Goal: Task Accomplishment & Management: Manage account settings

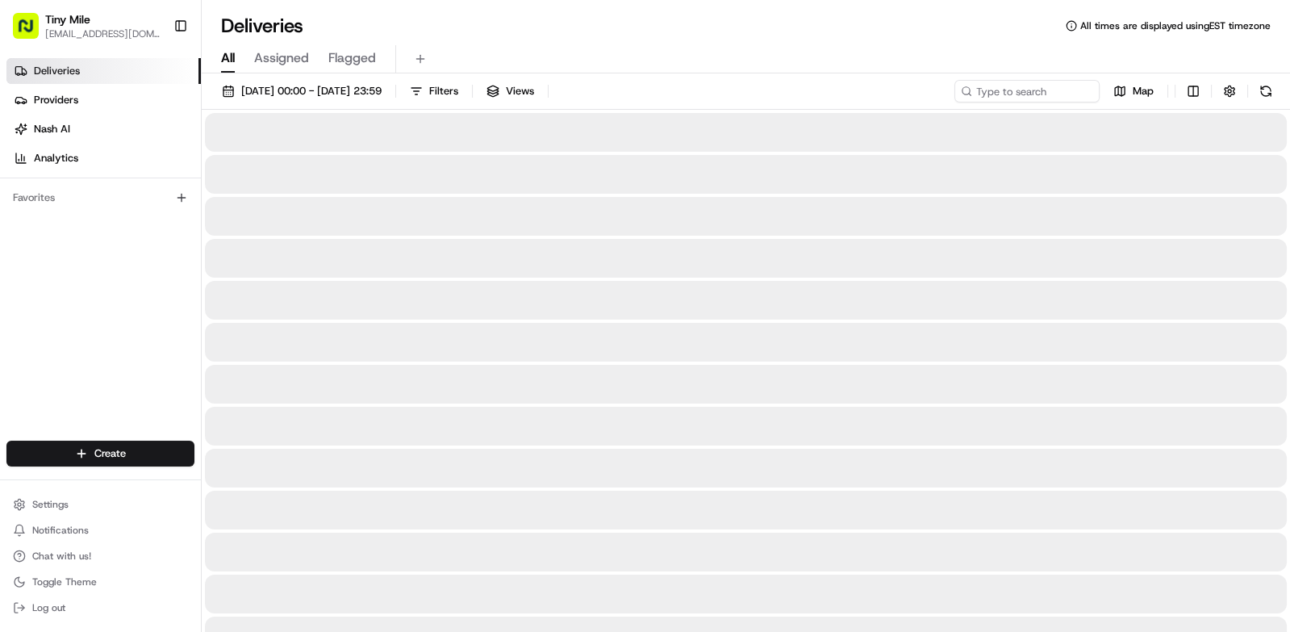
click at [183, 21] on button "Toggle Sidebar" at bounding box center [180, 25] width 27 height 27
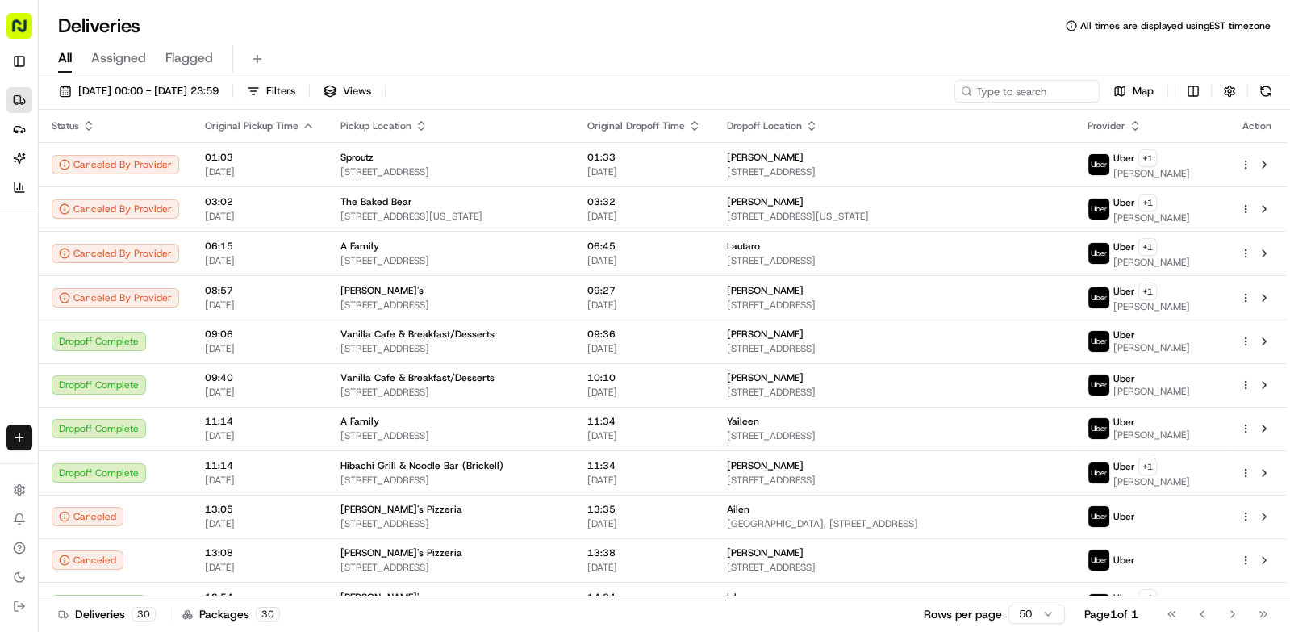
click at [302, 124] on icon "button" at bounding box center [308, 125] width 13 height 13
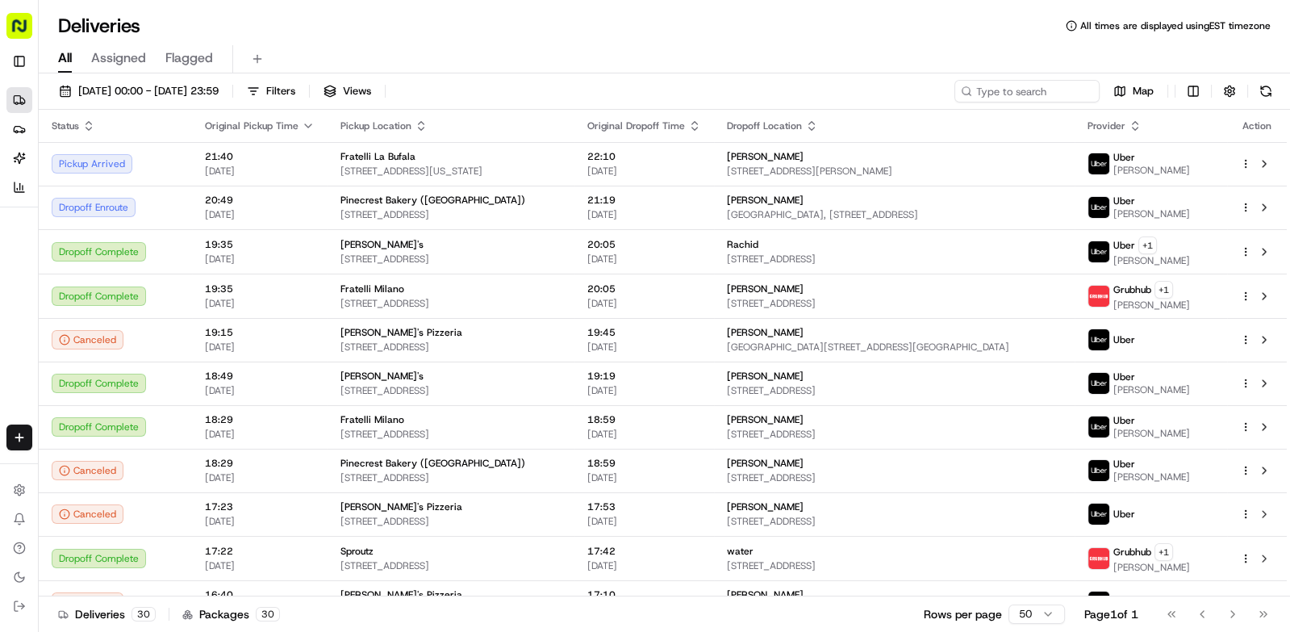
click at [994, 202] on div "[PERSON_NAME]" at bounding box center [895, 200] width 336 height 13
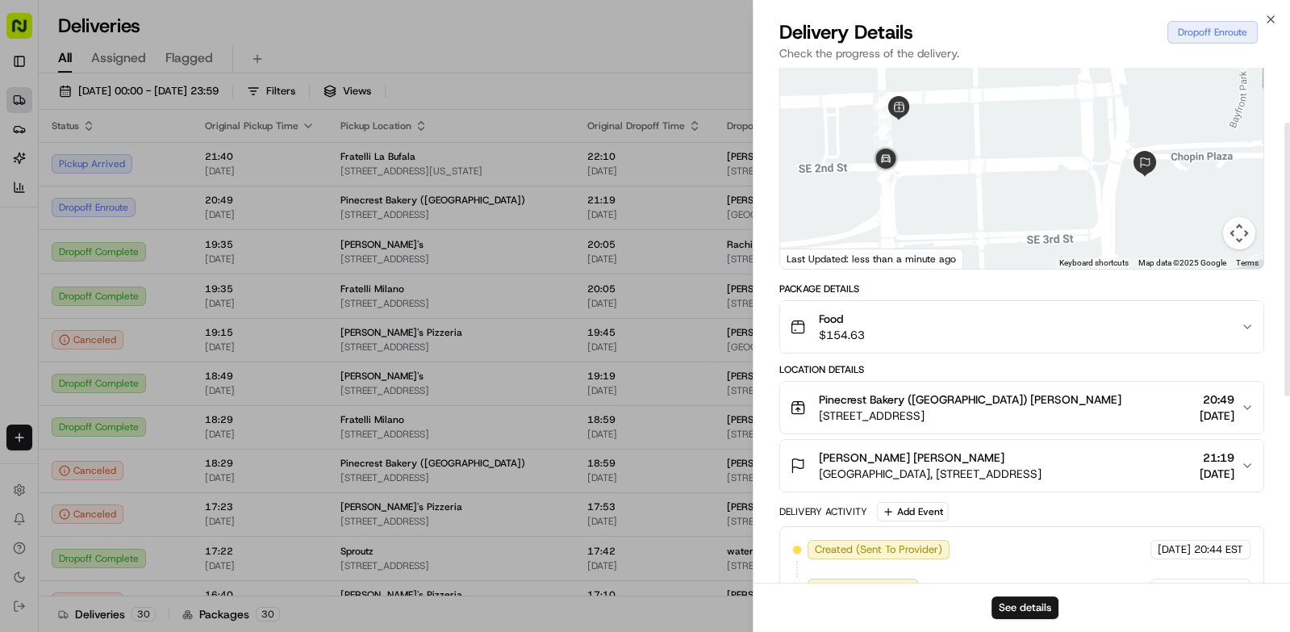
scroll to position [102, 0]
click at [1176, 337] on div "Food $154.63" at bounding box center [1015, 328] width 451 height 32
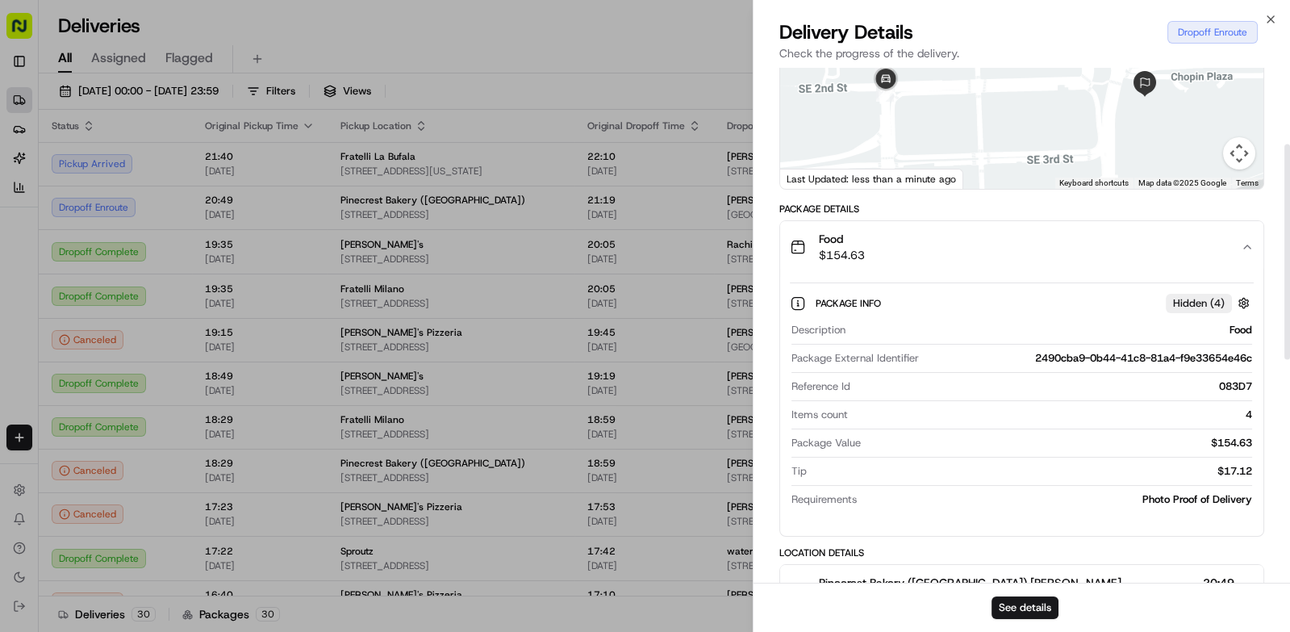
scroll to position [182, 0]
click at [1228, 256] on div "Food $154.63" at bounding box center [1015, 248] width 451 height 32
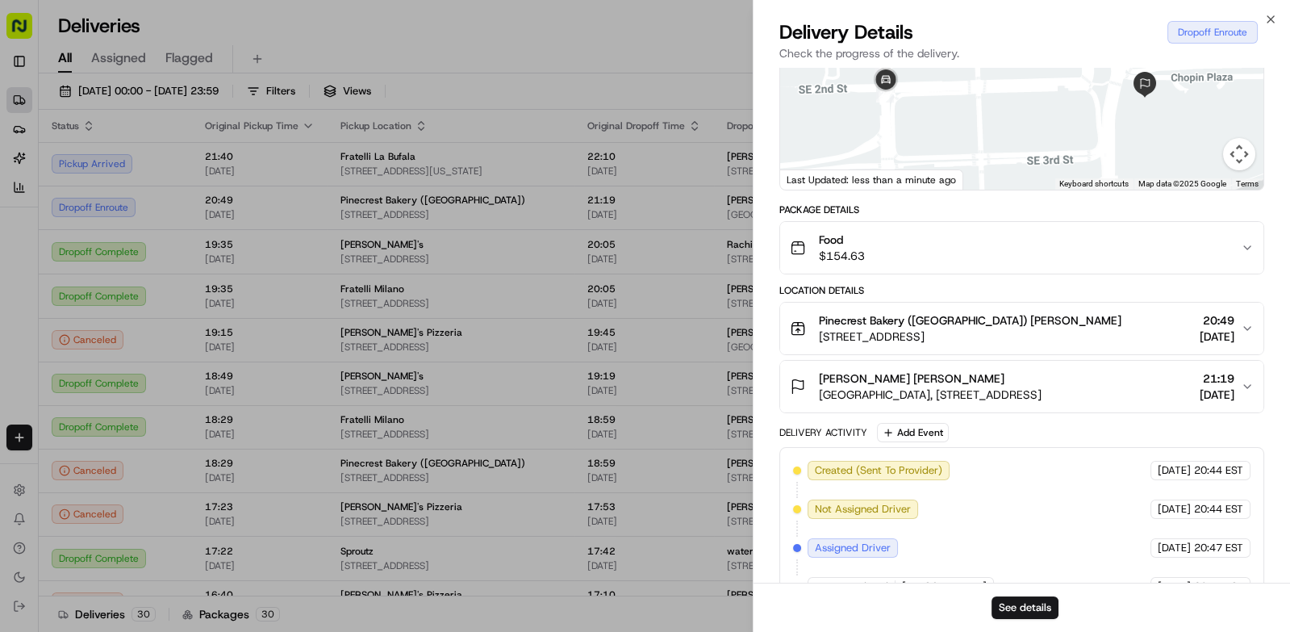
click at [659, 56] on div at bounding box center [645, 316] width 1290 height 632
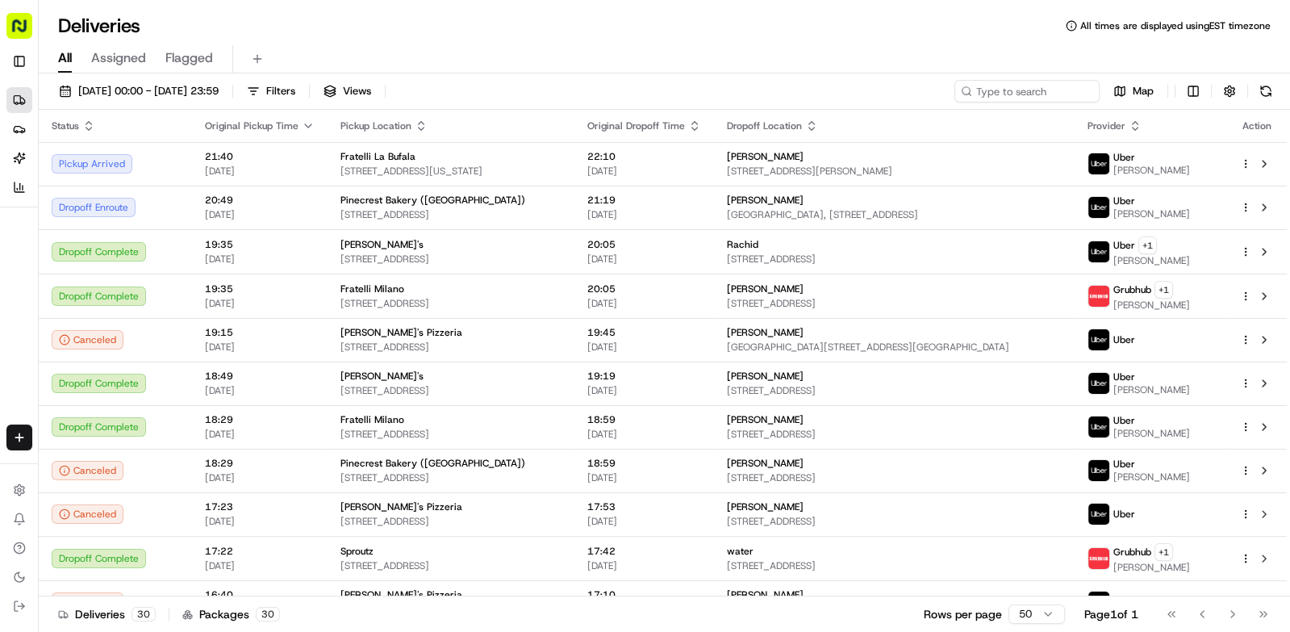
click at [1245, 203] on html "Tiny Mile [EMAIL_ADDRESS][DOMAIN_NAME] Toggle Sidebar Deliveries Providers [PER…" at bounding box center [645, 316] width 1290 height 632
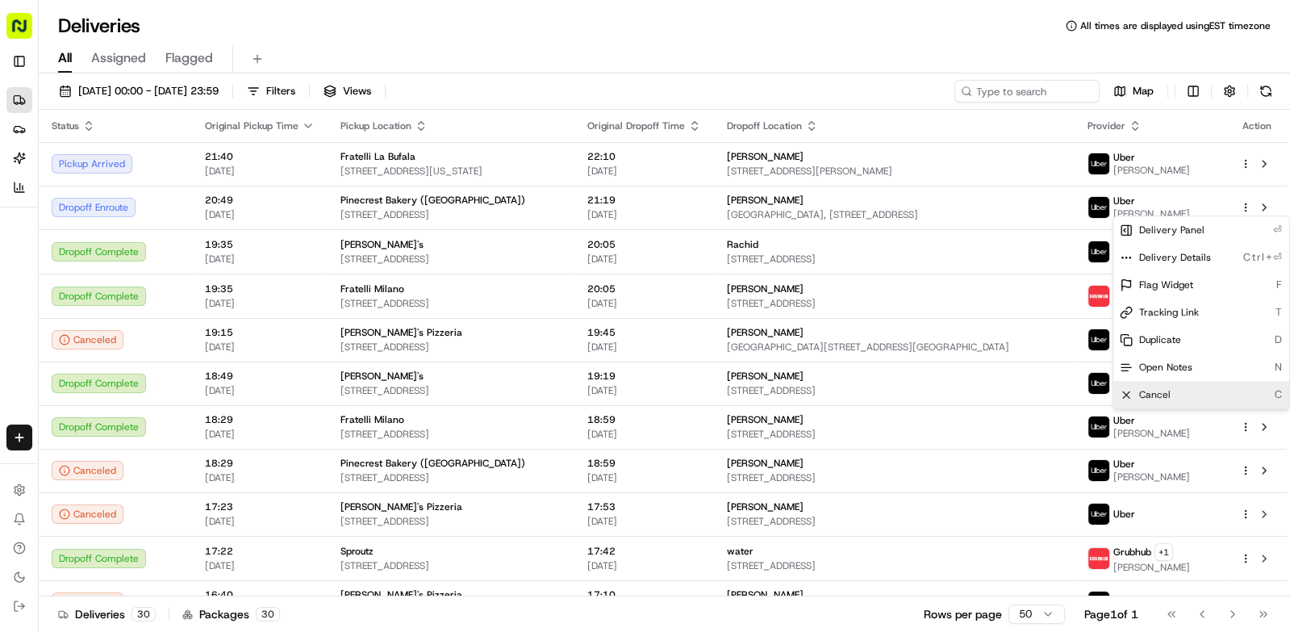
click at [1179, 396] on div "Cancel C" at bounding box center [1202, 394] width 176 height 27
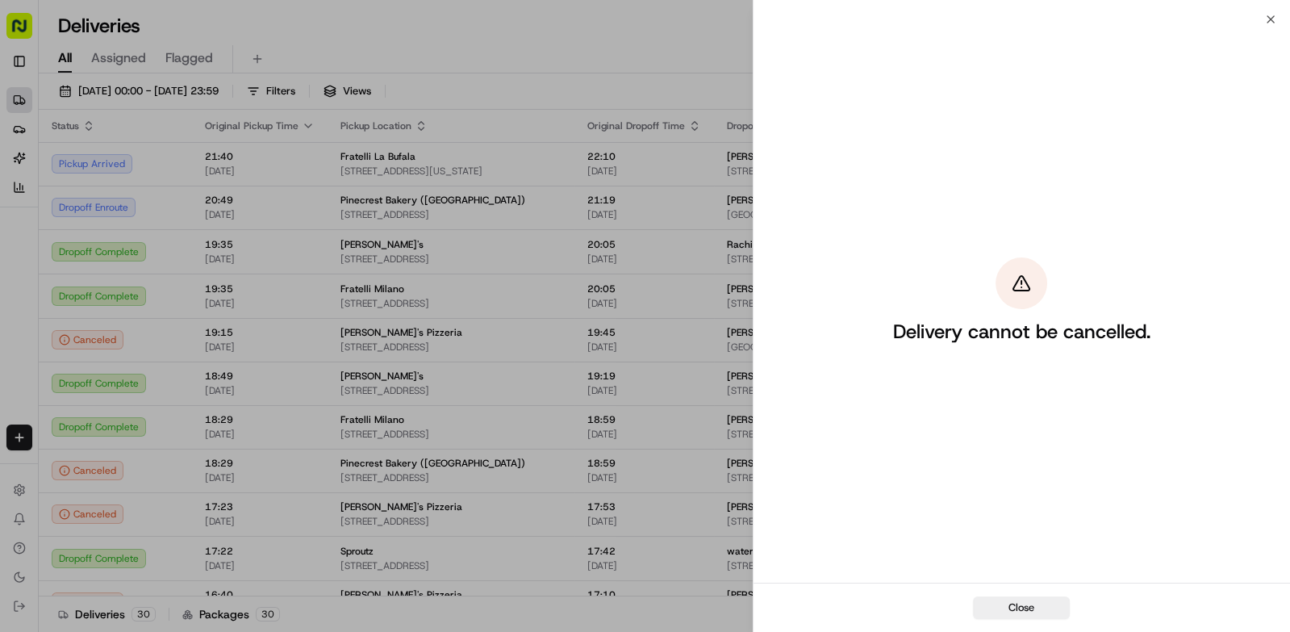
click at [1031, 615] on button "Close" at bounding box center [1021, 607] width 97 height 23
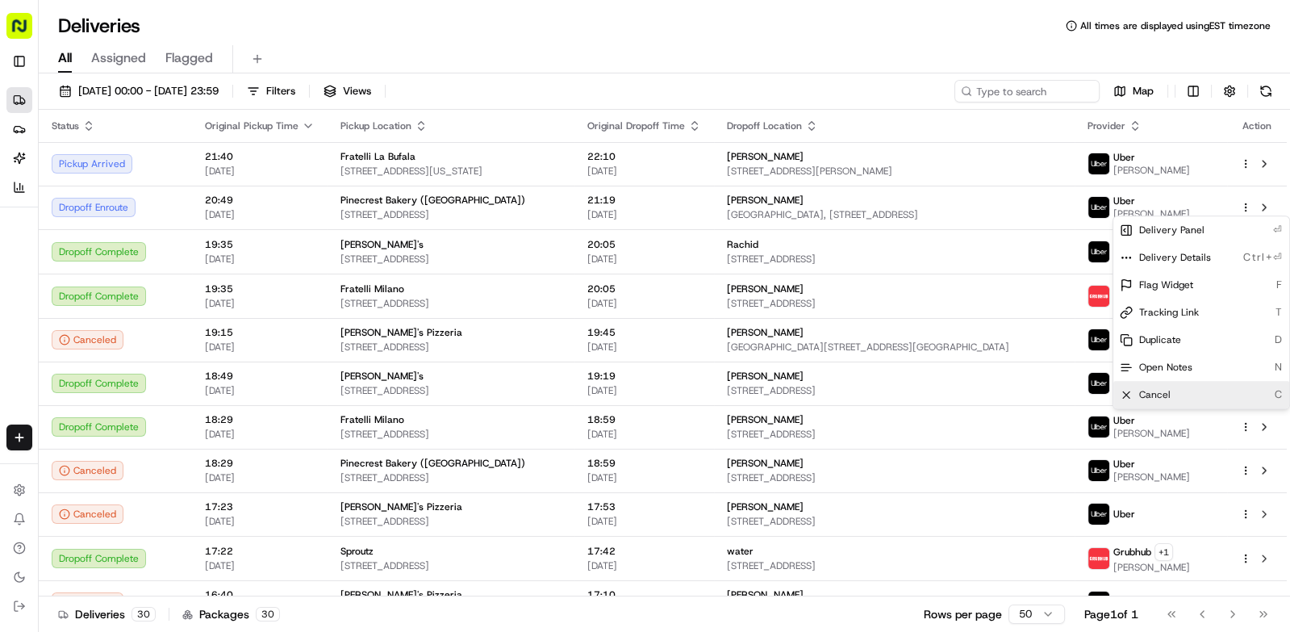
click at [926, 47] on div "All Assigned Flagged" at bounding box center [665, 59] width 1252 height 28
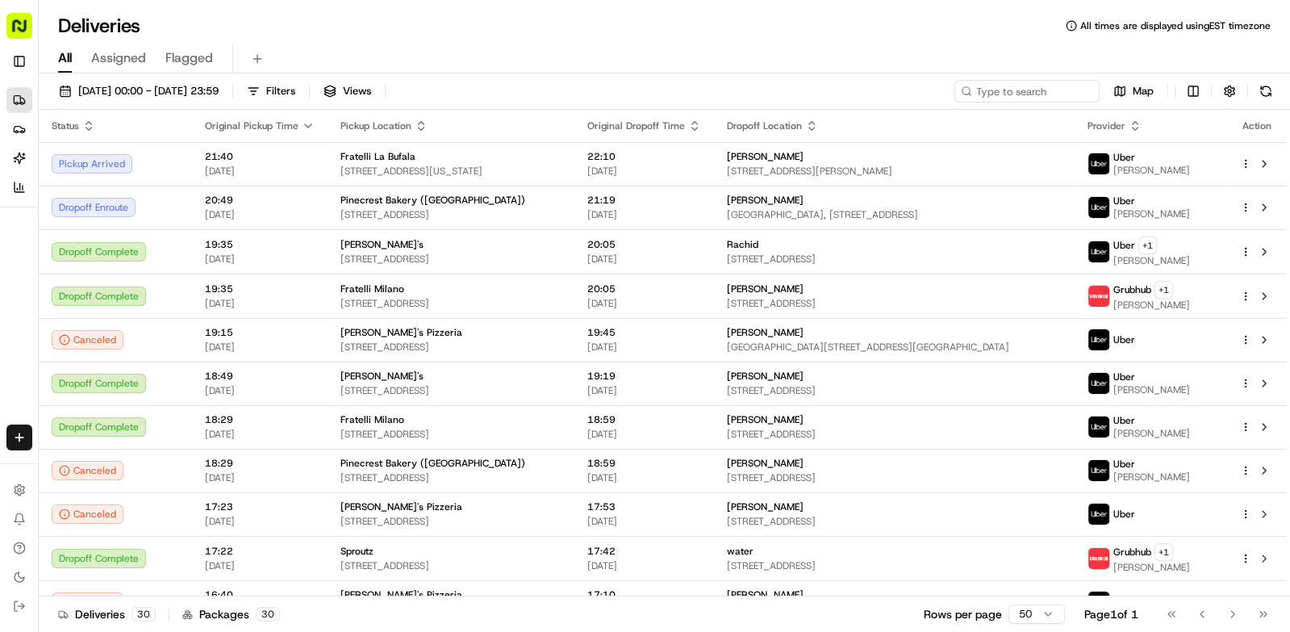
click at [1265, 92] on button at bounding box center [1266, 91] width 23 height 23
click at [1155, 203] on div "Uber" at bounding box center [1152, 200] width 77 height 13
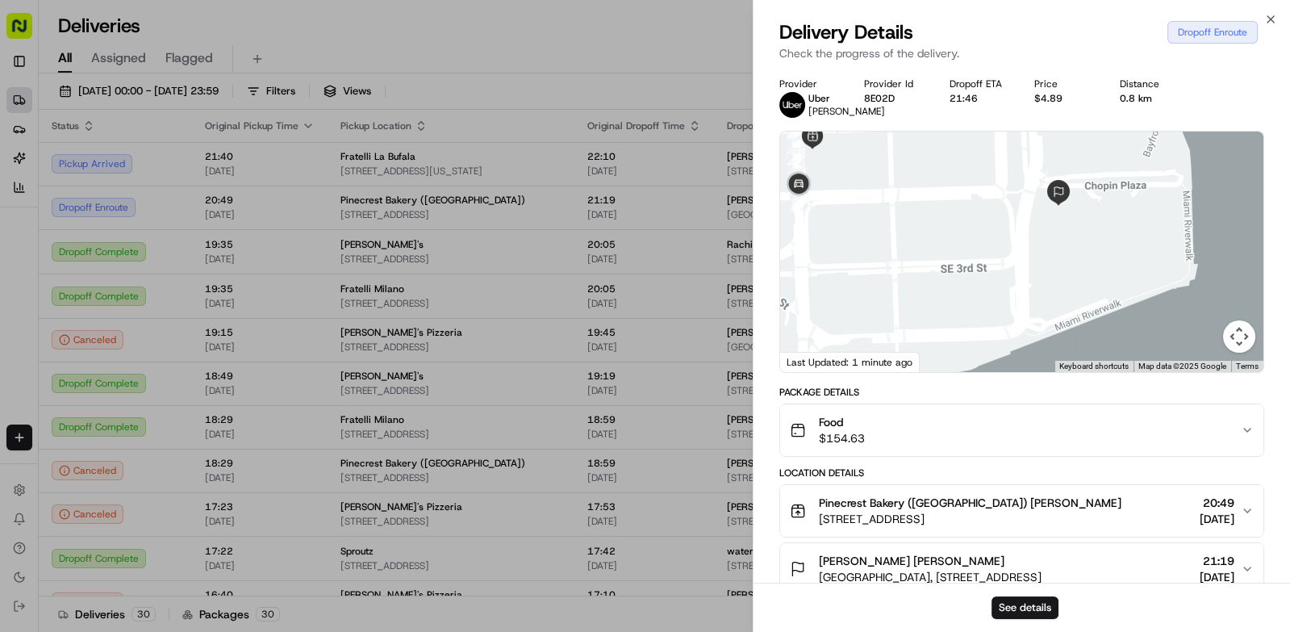
click at [320, 60] on div at bounding box center [645, 316] width 1290 height 632
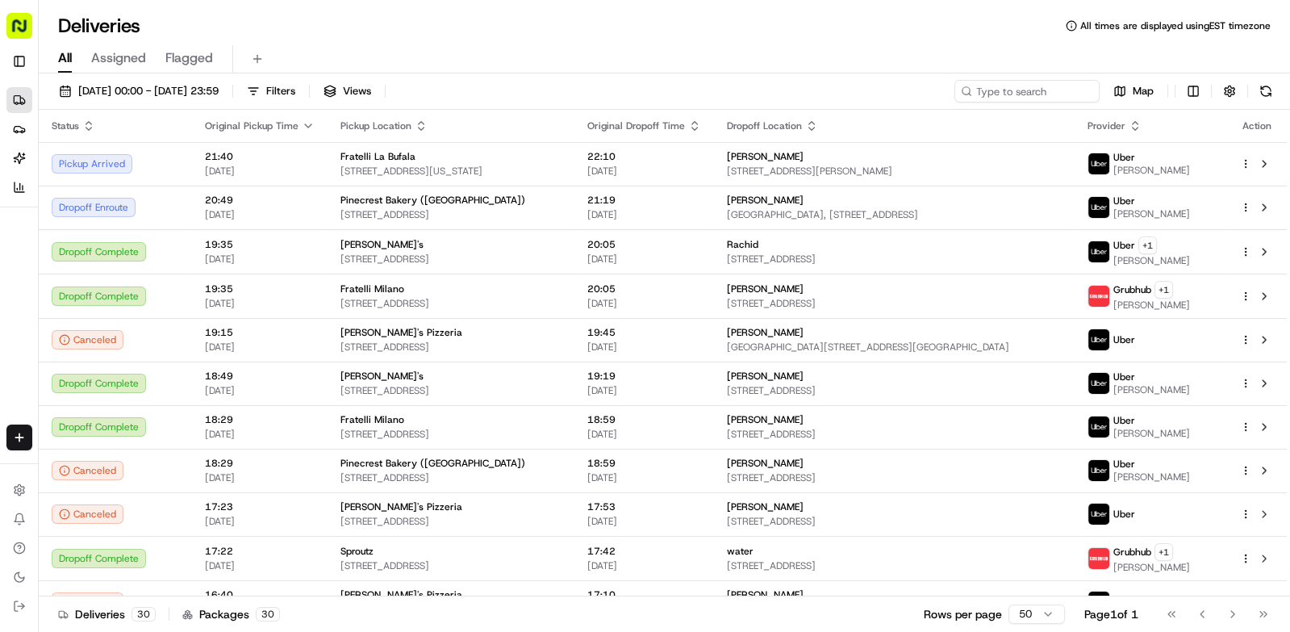
click at [1042, 199] on div "[PERSON_NAME]" at bounding box center [895, 200] width 336 height 13
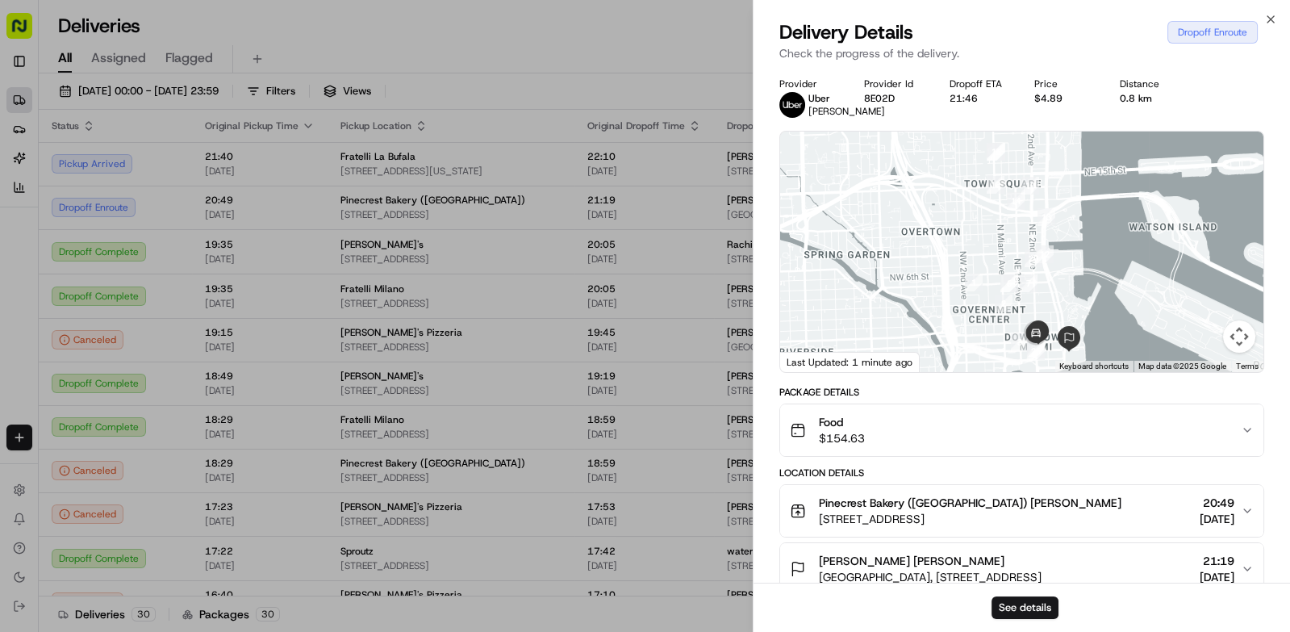
scroll to position [220, 0]
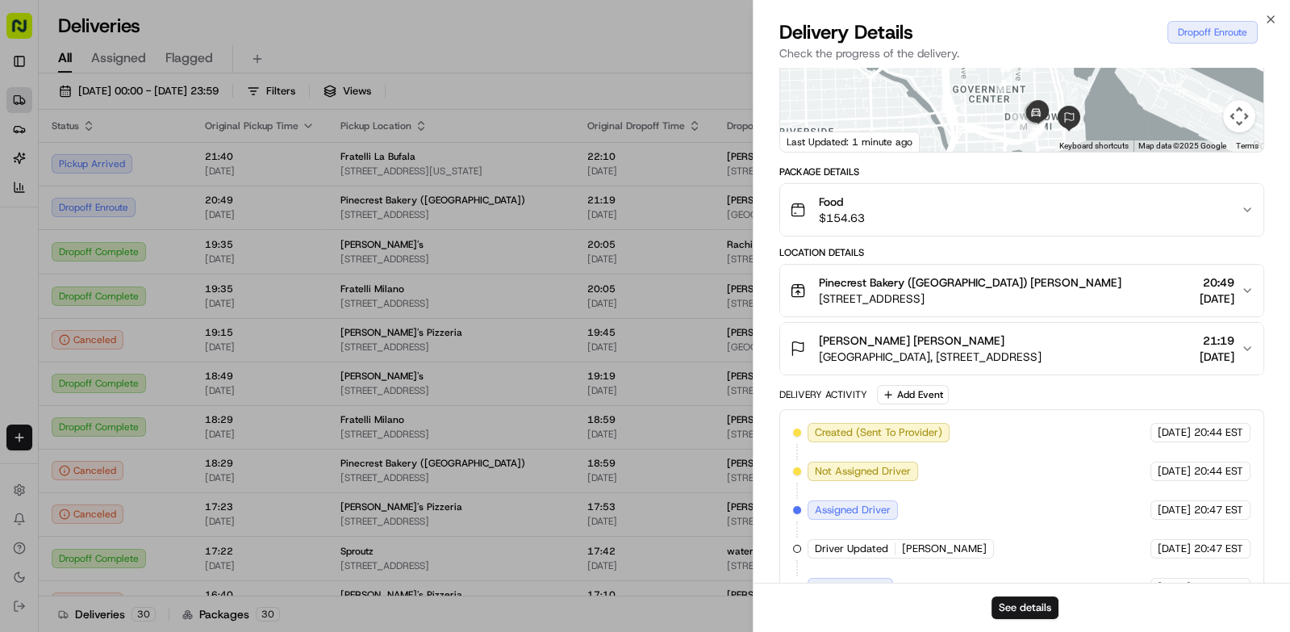
click at [430, 68] on div at bounding box center [645, 316] width 1290 height 632
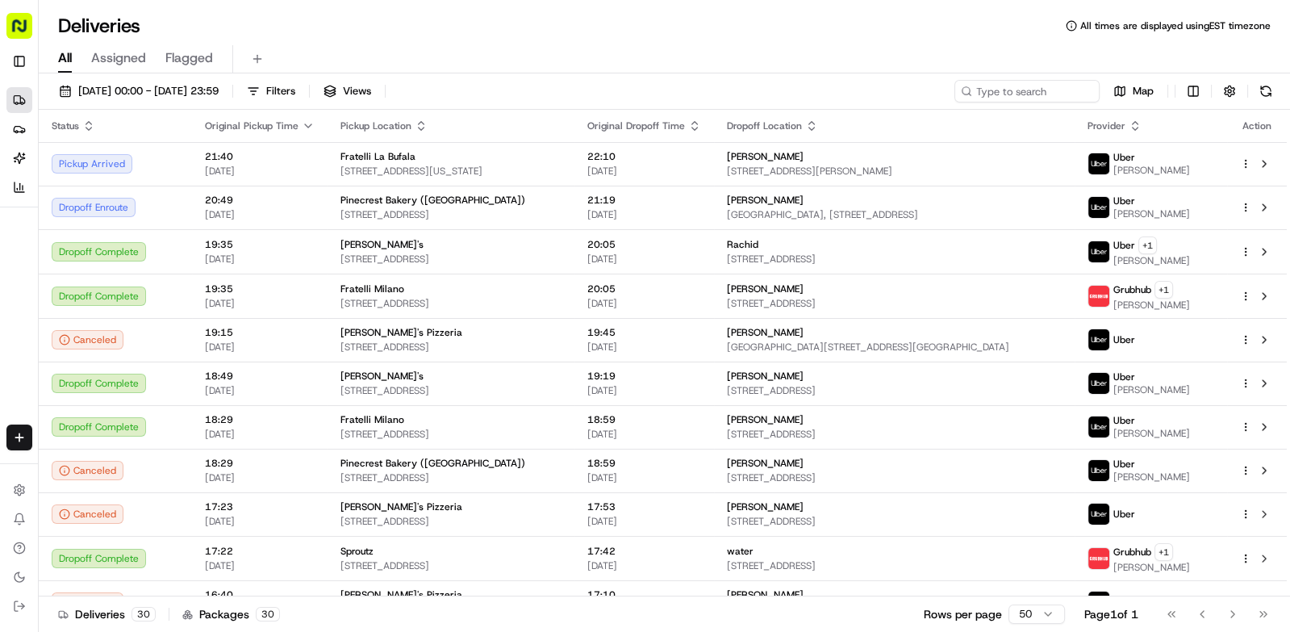
click at [1012, 162] on div "[PERSON_NAME]" at bounding box center [895, 156] width 336 height 13
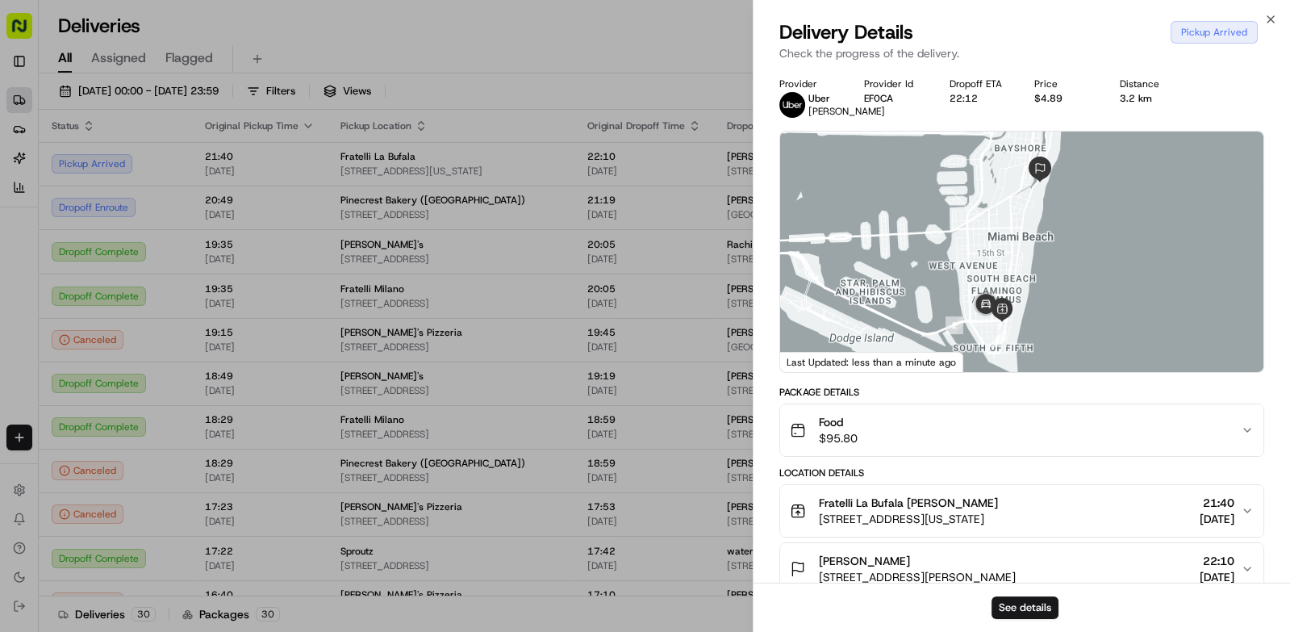
scroll to position [341, 0]
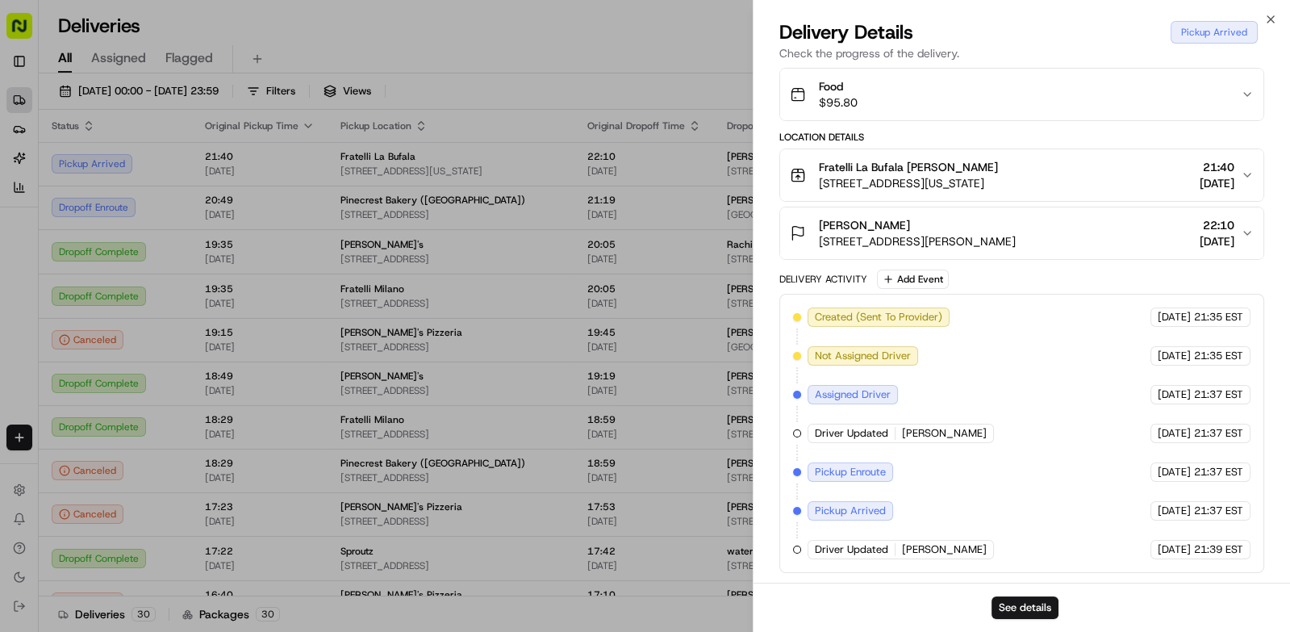
click at [412, 84] on div at bounding box center [645, 316] width 1290 height 632
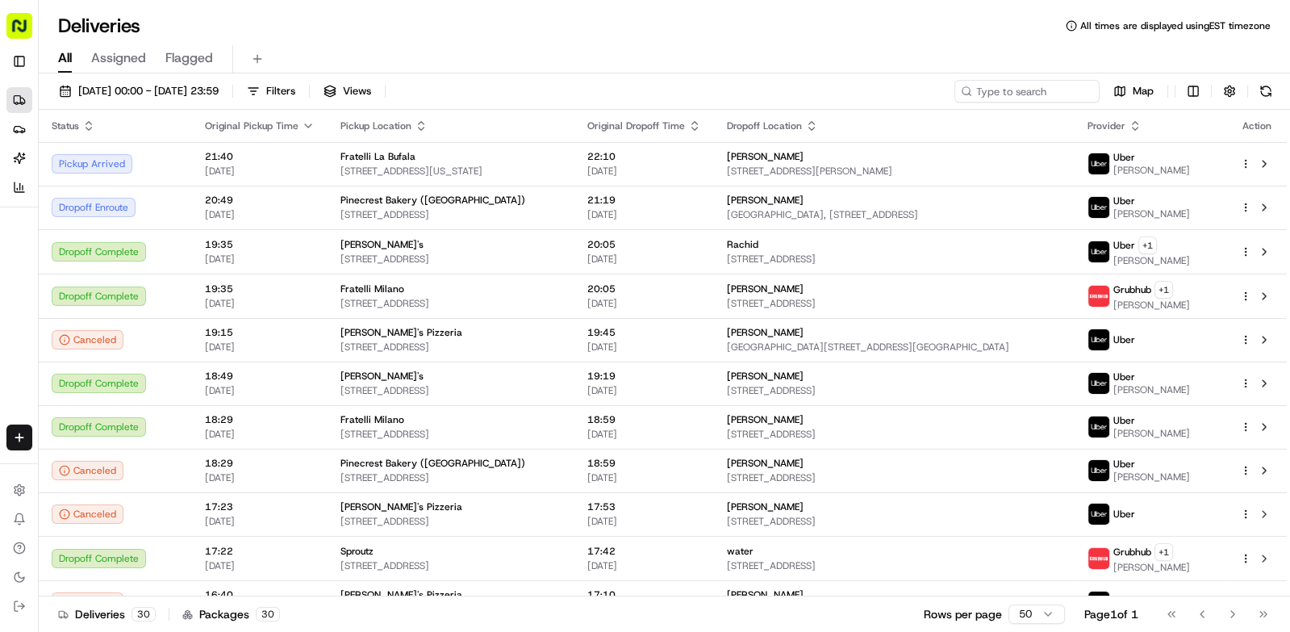
click at [1266, 88] on button at bounding box center [1266, 91] width 23 height 23
click at [1265, 89] on button at bounding box center [1266, 91] width 23 height 23
click at [1028, 217] on span "[GEOGRAPHIC_DATA], [STREET_ADDRESS]" at bounding box center [895, 214] width 336 height 13
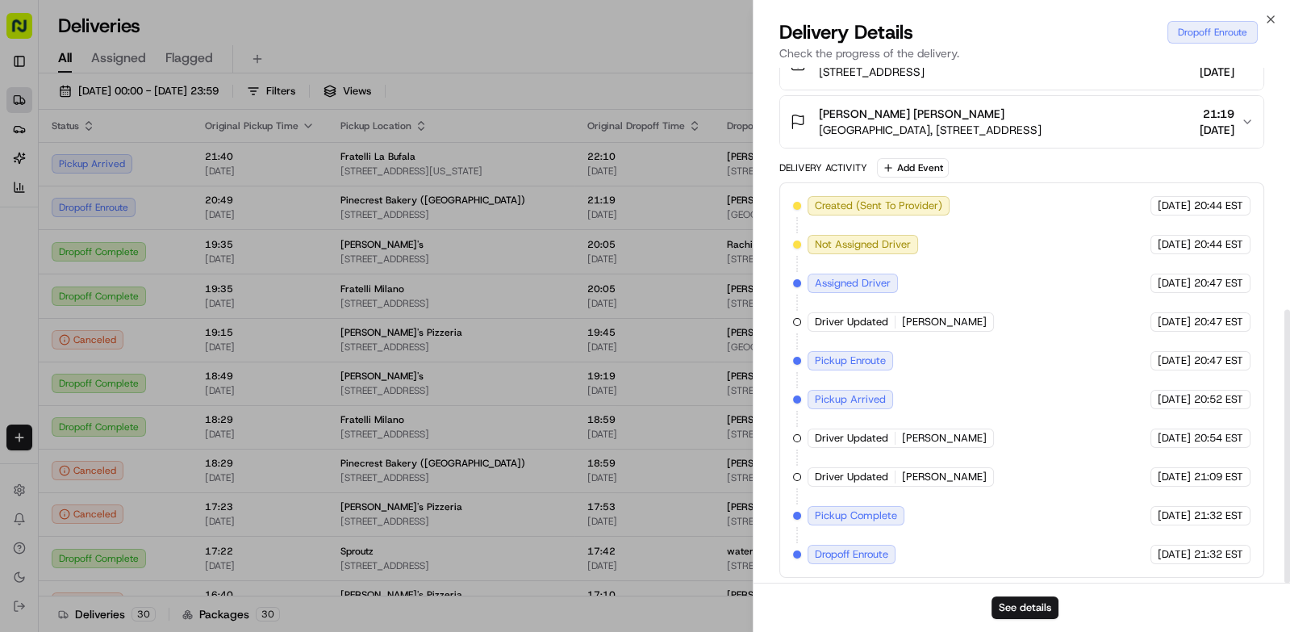
scroll to position [455, 0]
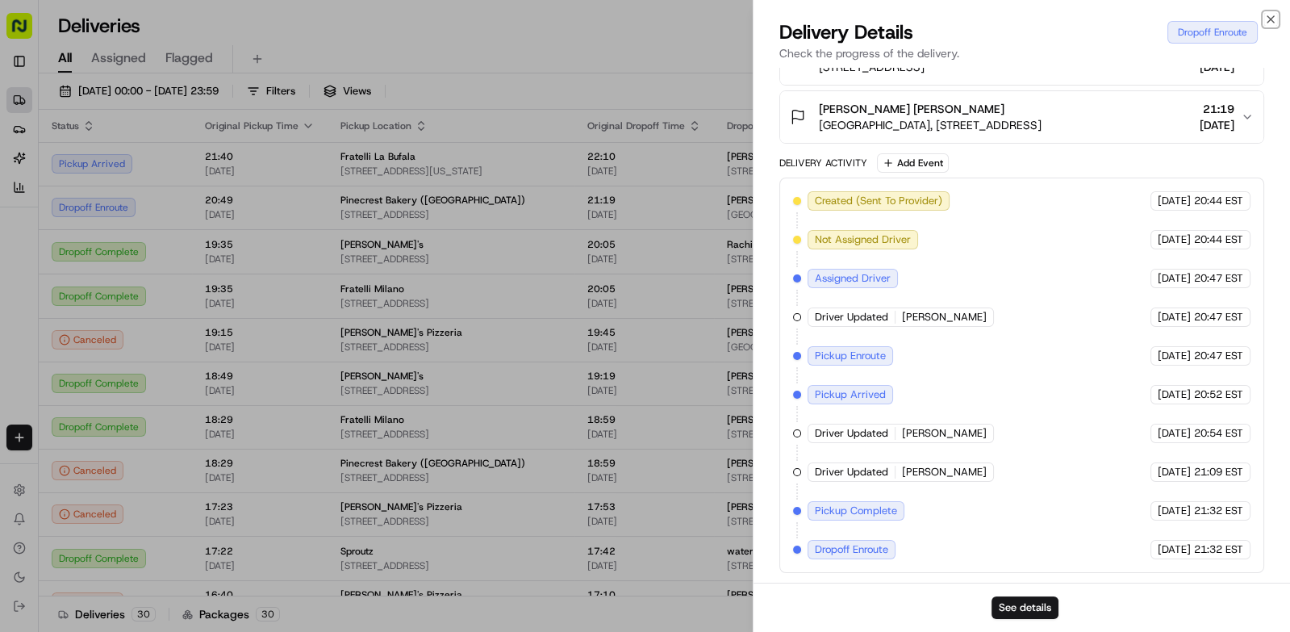
click at [1271, 19] on icon "button" at bounding box center [1271, 19] width 6 height 6
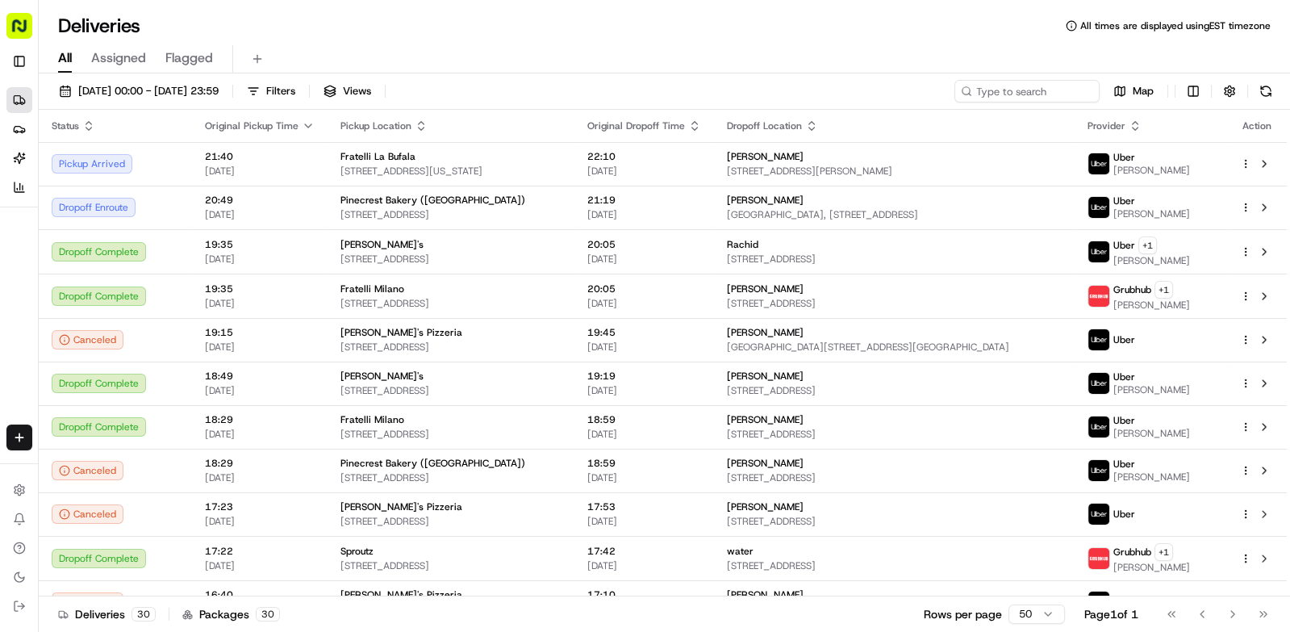
click at [1244, 211] on html "Tiny Mile [EMAIL_ADDRESS][DOMAIN_NAME] Toggle Sidebar Deliveries Providers [PER…" at bounding box center [645, 316] width 1290 height 632
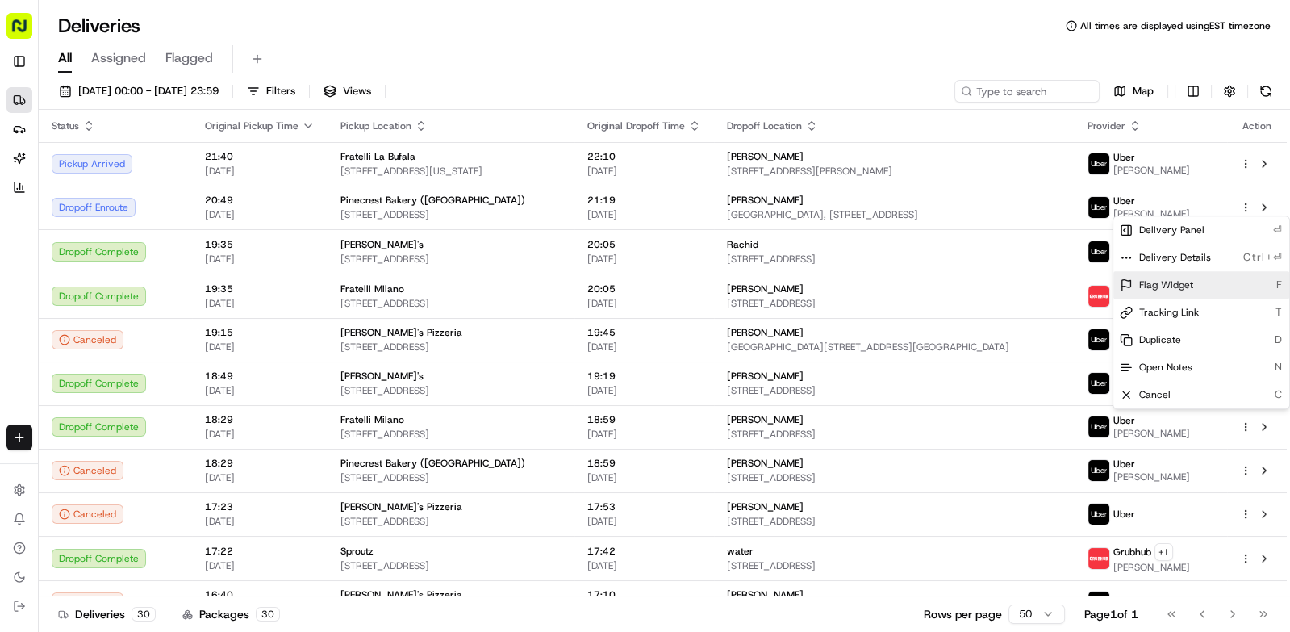
click at [1176, 288] on span "Flag Widget" at bounding box center [1167, 284] width 54 height 13
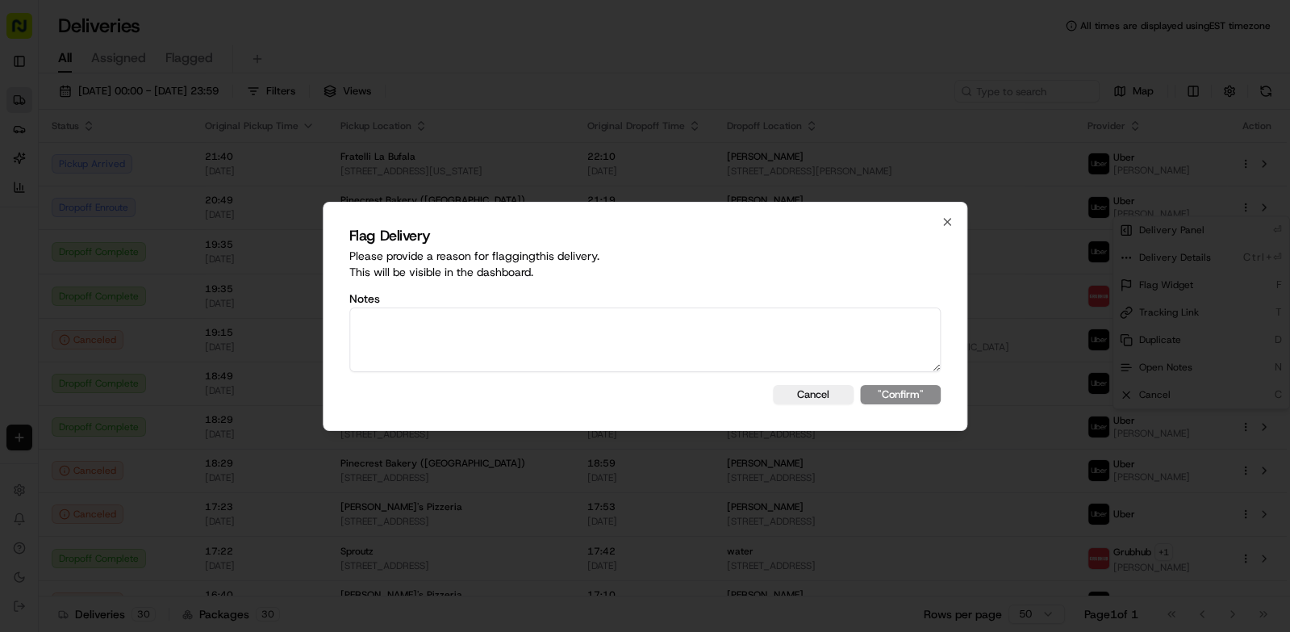
click at [818, 395] on button "Cancel" at bounding box center [813, 394] width 81 height 19
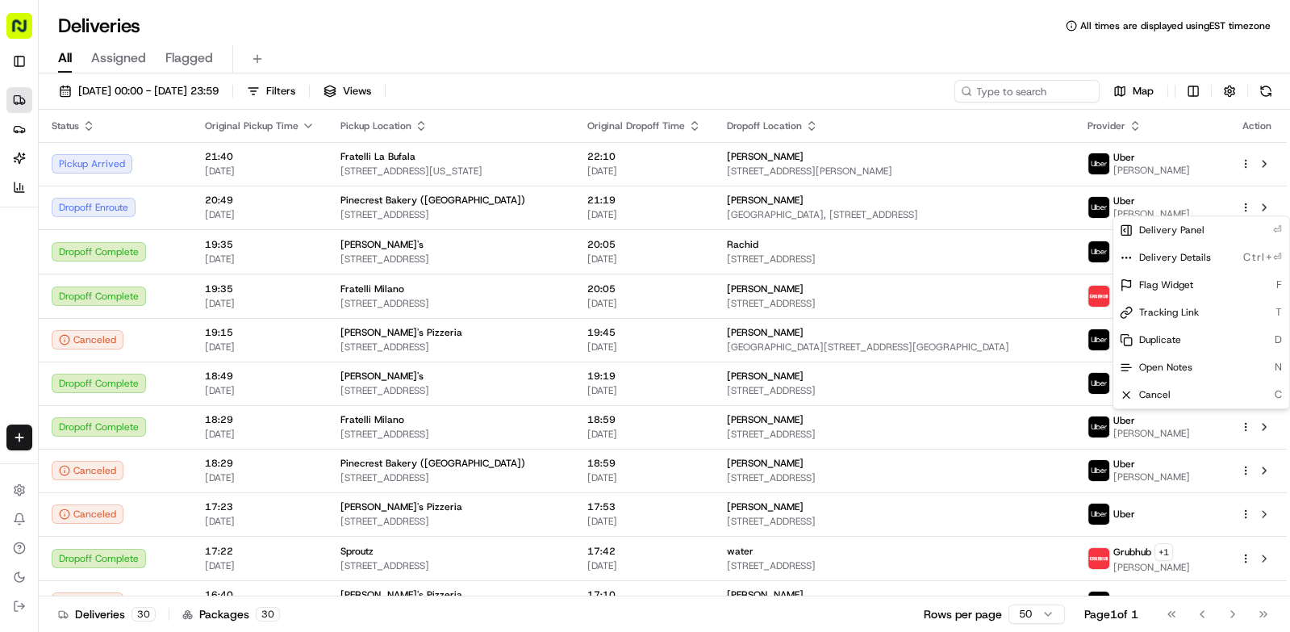
click at [938, 223] on html "Tiny Mile [EMAIL_ADDRESS][DOMAIN_NAME] Toggle Sidebar Deliveries Providers [PER…" at bounding box center [645, 316] width 1290 height 632
click at [1255, 87] on button at bounding box center [1266, 91] width 23 height 23
click at [106, 209] on div "Dropoff Enroute" at bounding box center [116, 207] width 128 height 19
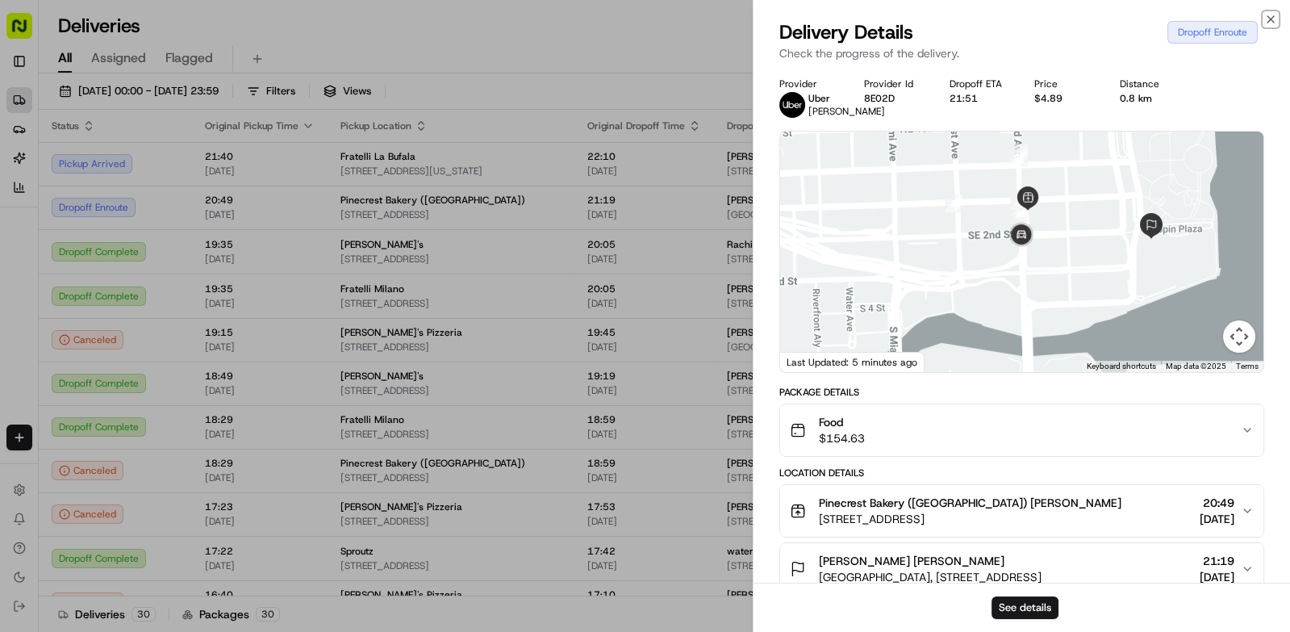
click at [1271, 19] on icon "button" at bounding box center [1271, 19] width 6 height 6
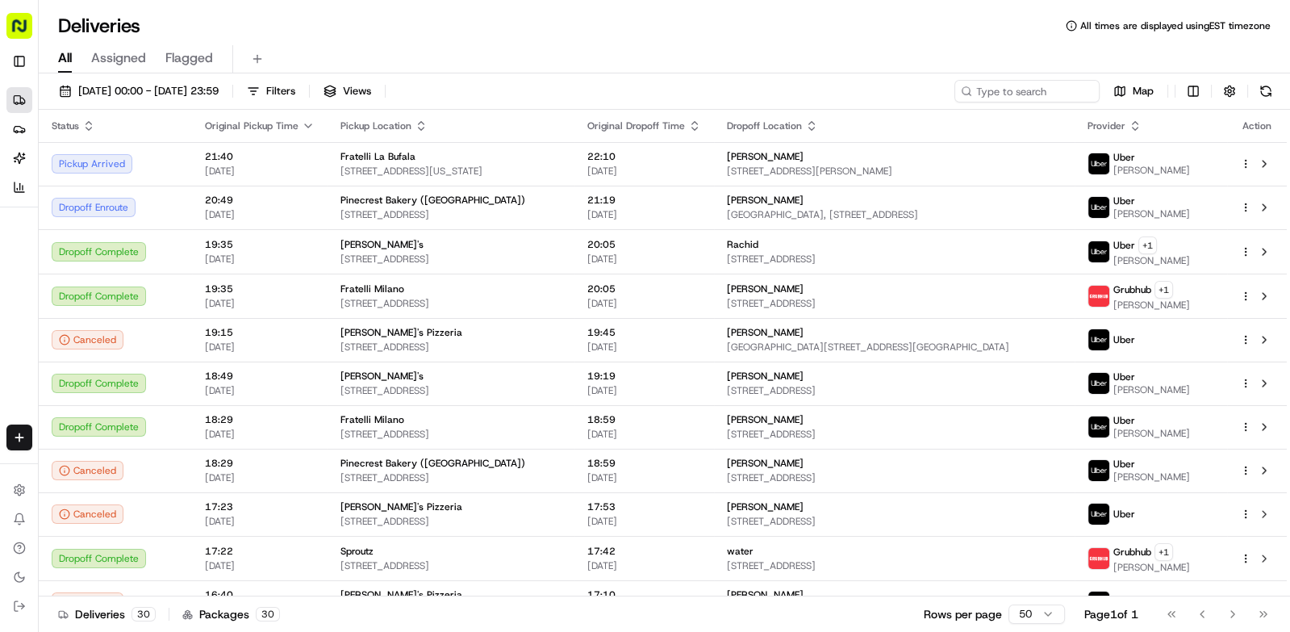
click at [1265, 92] on button at bounding box center [1266, 91] width 23 height 23
click at [205, 213] on span "[DATE]" at bounding box center [260, 214] width 110 height 13
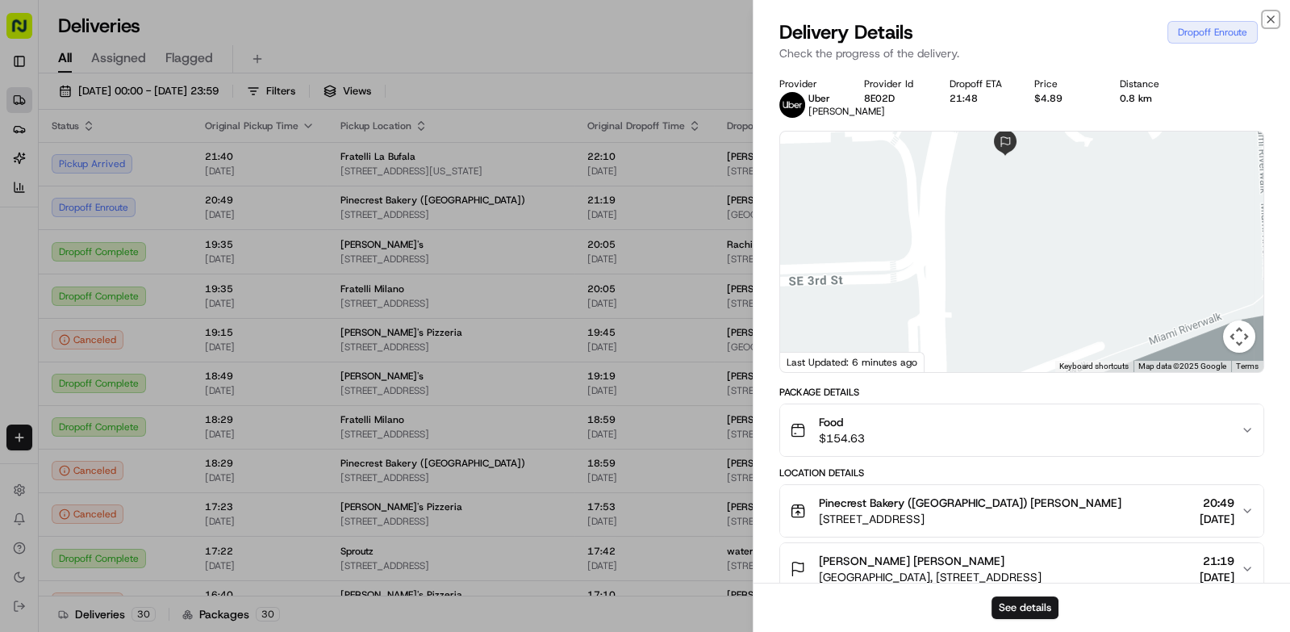
click at [1271, 19] on icon "button" at bounding box center [1271, 19] width 6 height 6
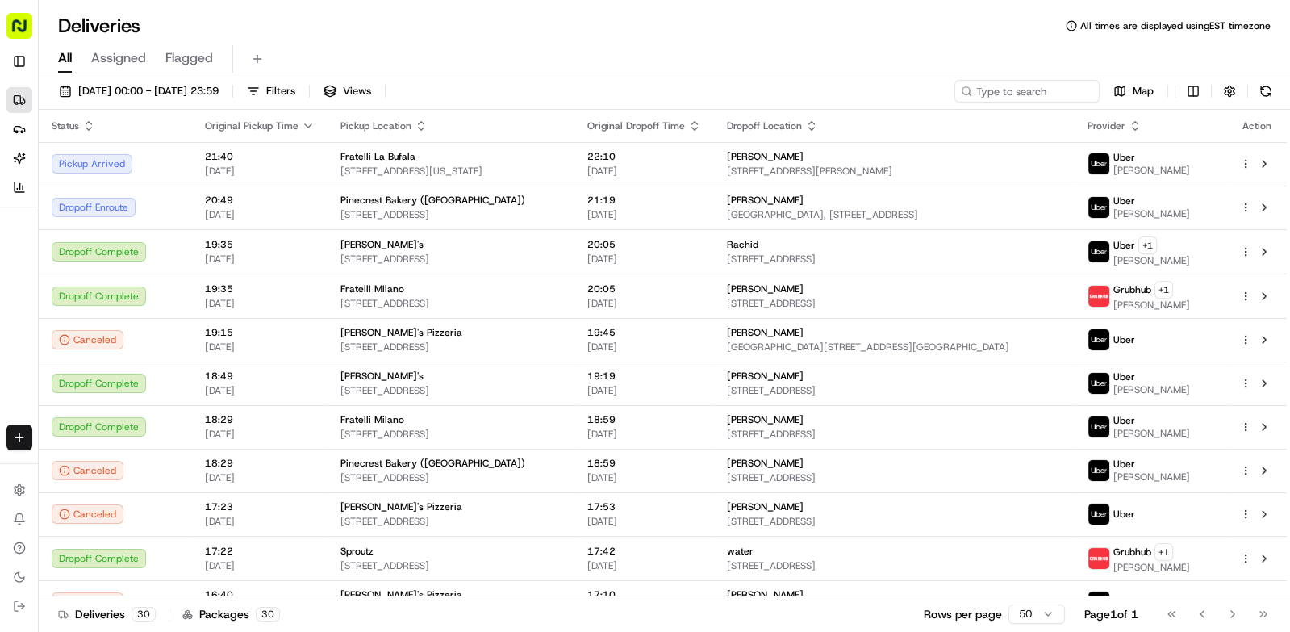
click at [1269, 87] on button at bounding box center [1266, 91] width 23 height 23
click at [1046, 217] on span "[GEOGRAPHIC_DATA], [STREET_ADDRESS]" at bounding box center [895, 214] width 336 height 13
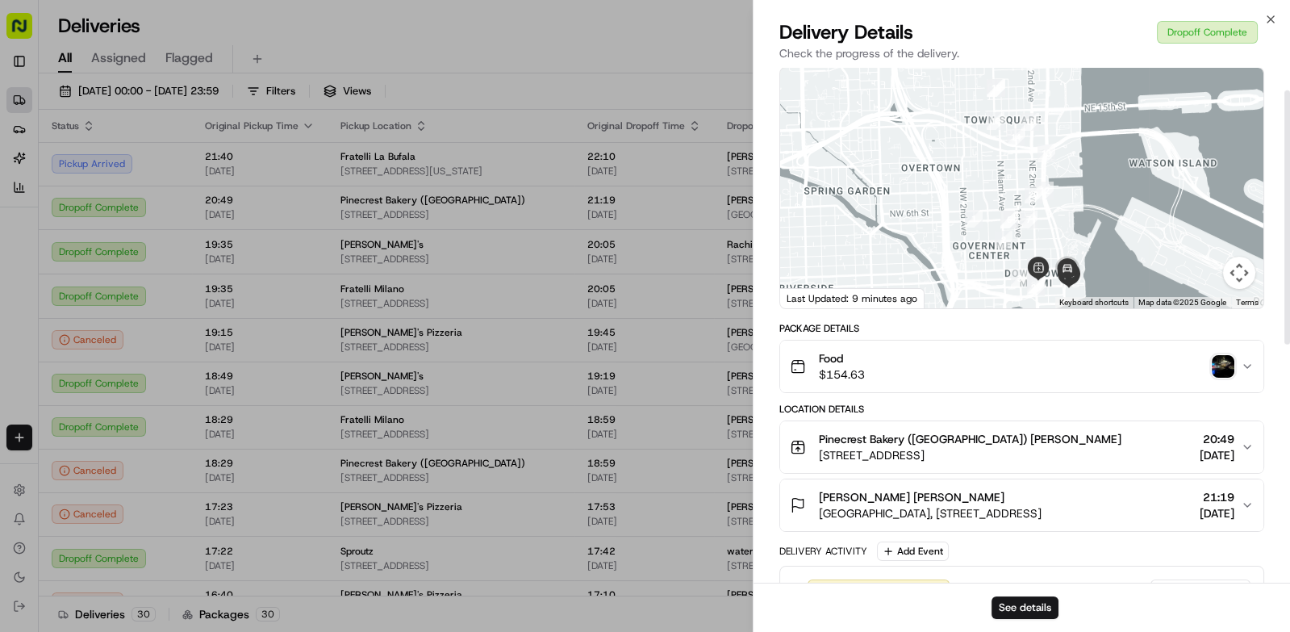
scroll to position [69, 0]
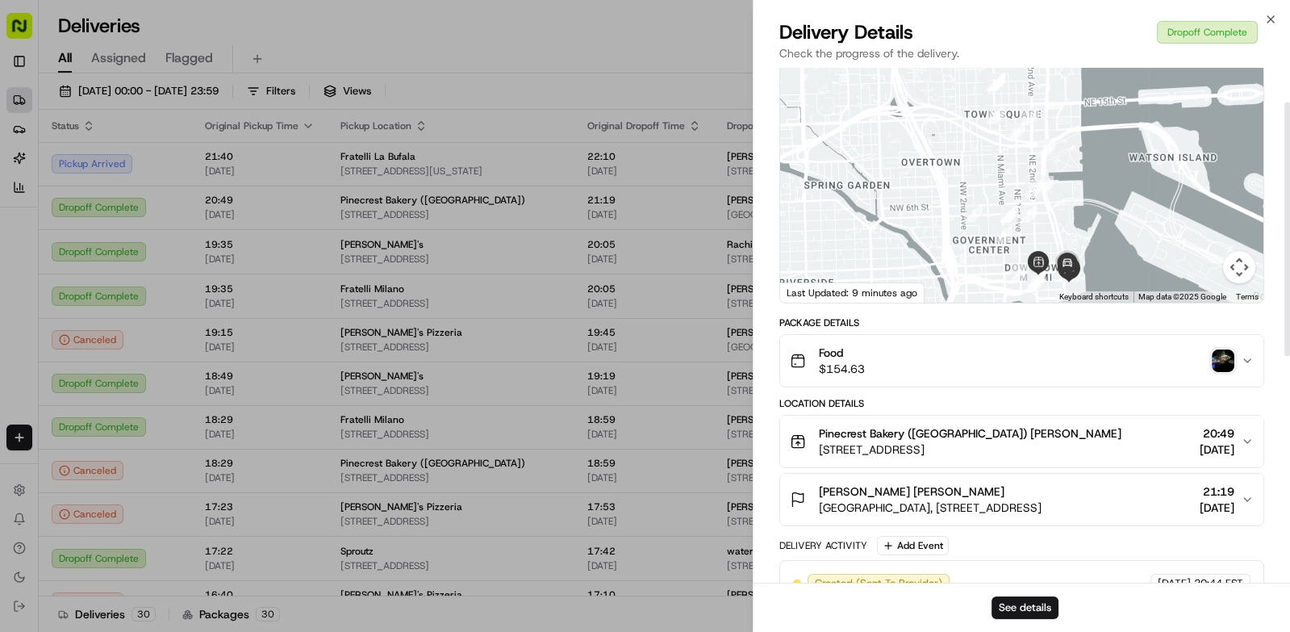
click at [1226, 369] on img "button" at bounding box center [1223, 360] width 23 height 23
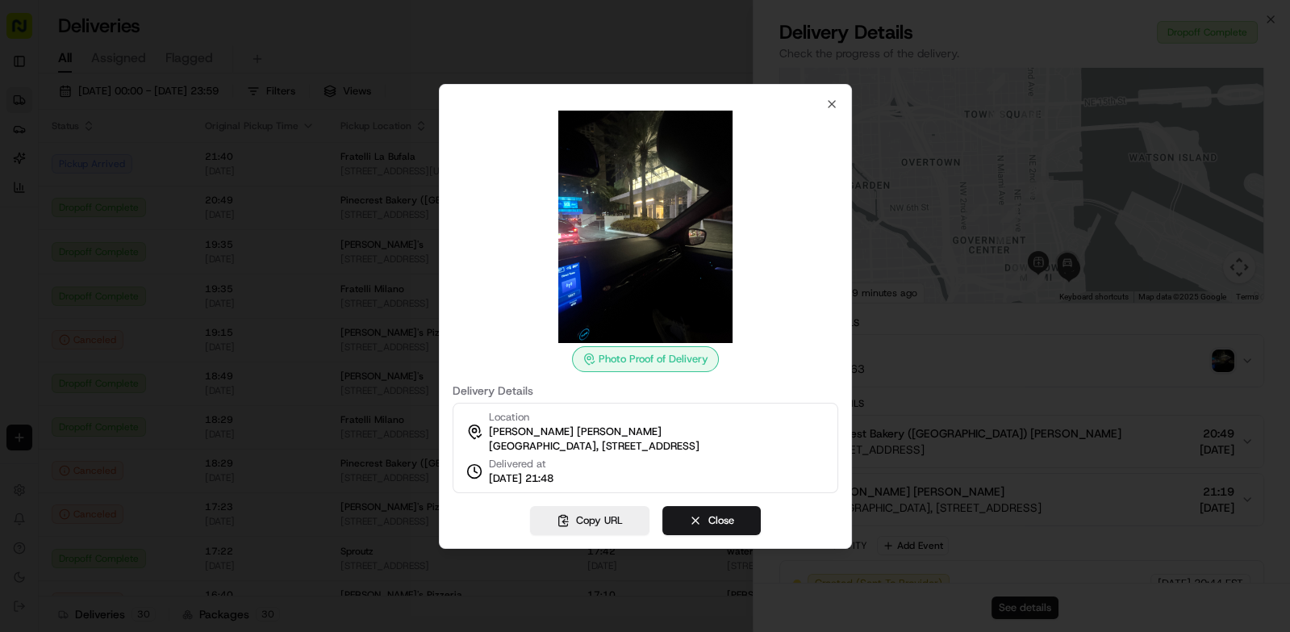
click at [220, 328] on div at bounding box center [645, 316] width 1290 height 632
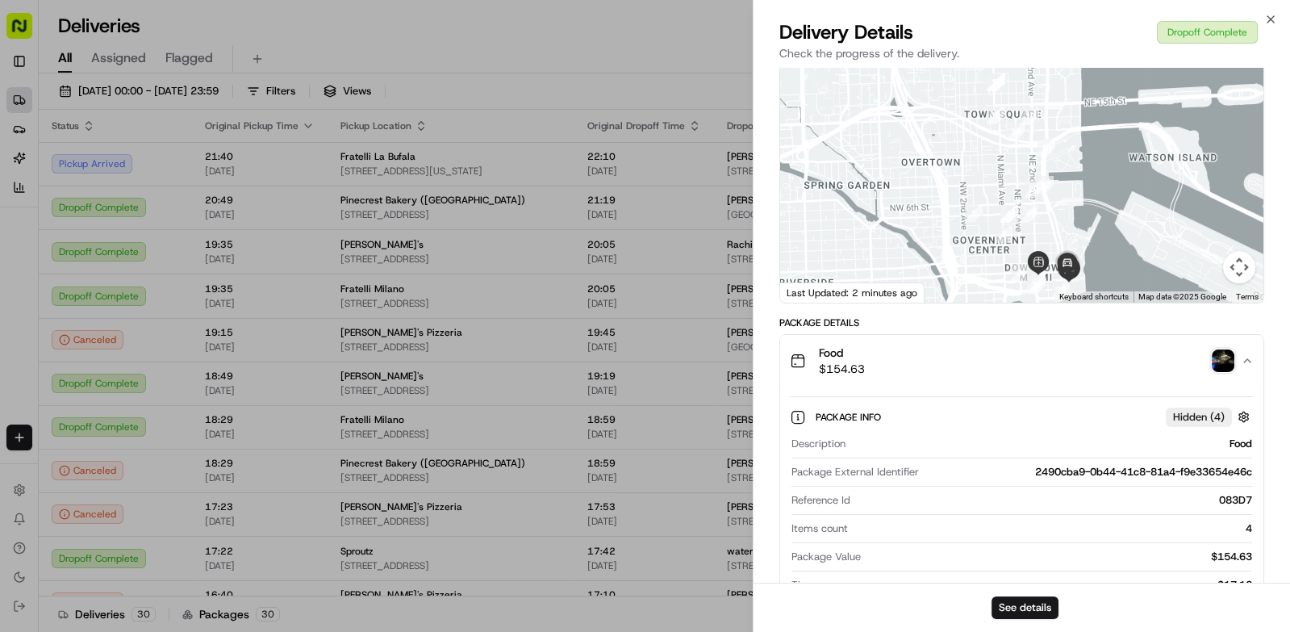
click at [256, 176] on div at bounding box center [645, 316] width 1290 height 632
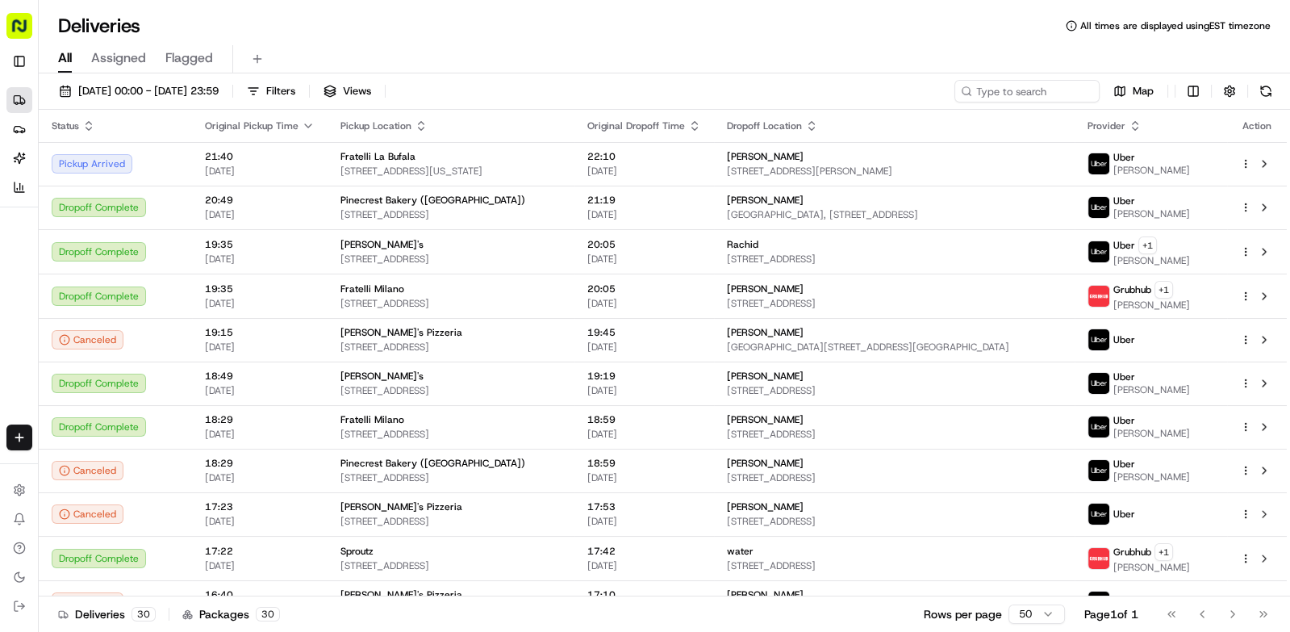
click at [1274, 92] on button at bounding box center [1266, 91] width 23 height 23
click at [192, 166] on td "21:40 [DATE]" at bounding box center [260, 164] width 136 height 44
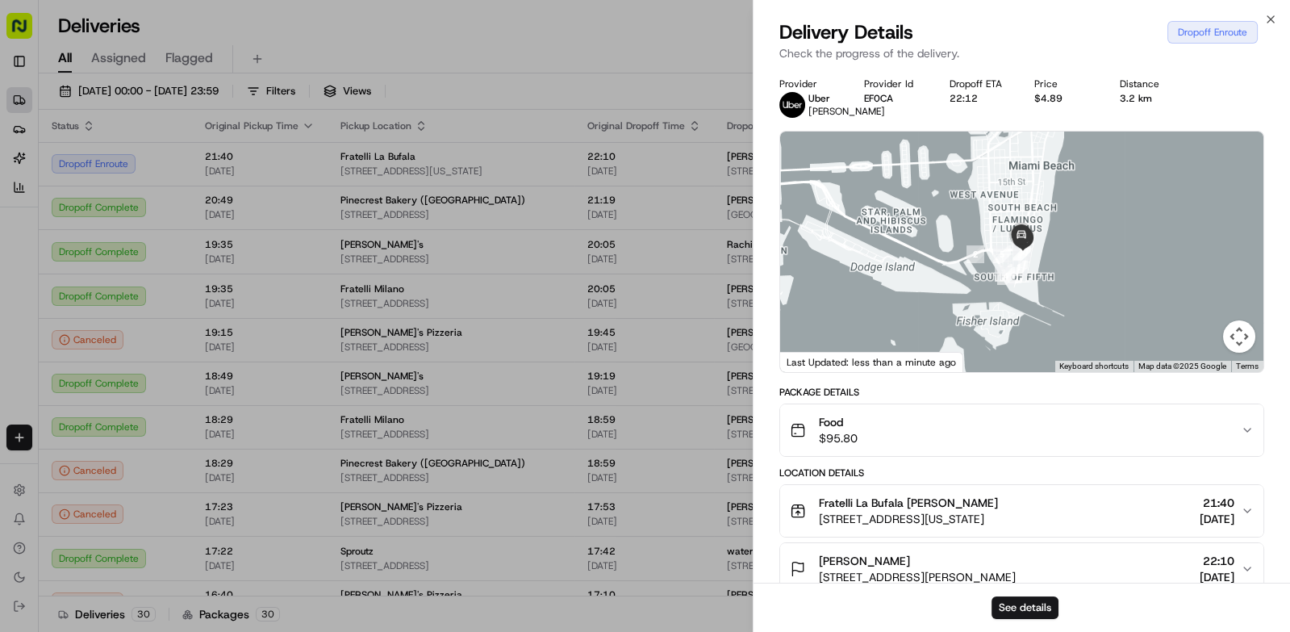
click at [648, 68] on div at bounding box center [645, 316] width 1290 height 632
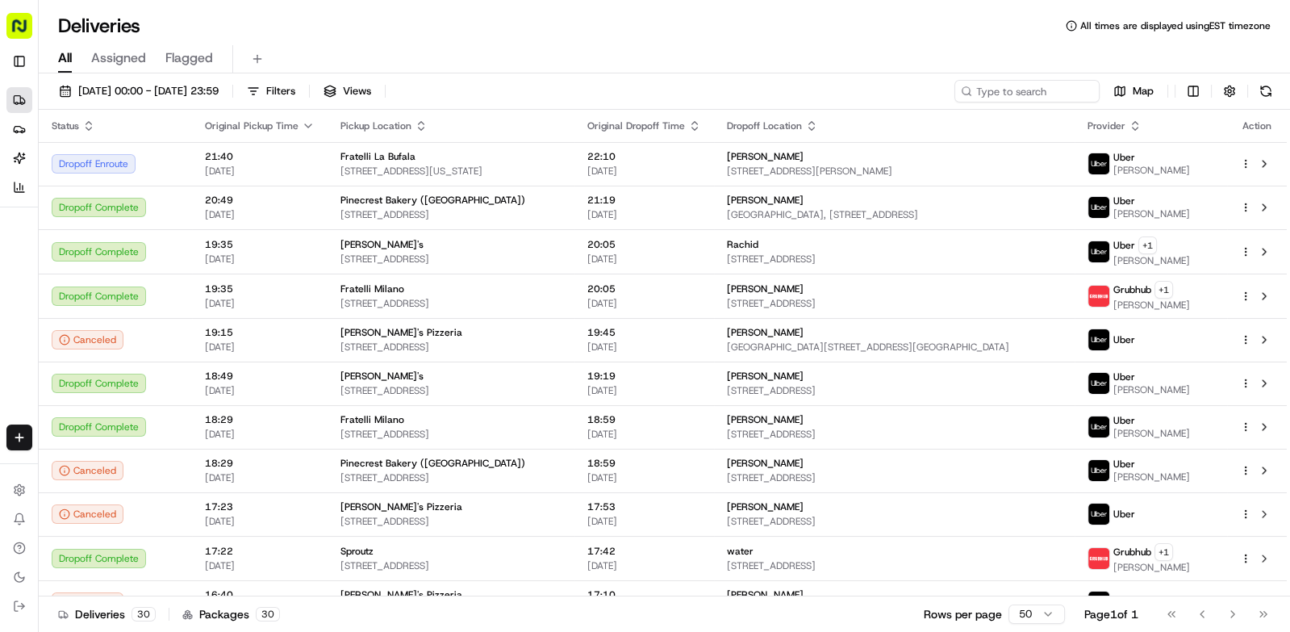
click at [1261, 120] on div "Action" at bounding box center [1257, 125] width 34 height 13
click at [1266, 83] on button at bounding box center [1266, 91] width 23 height 23
click at [432, 157] on div "Fratelli La Bufala" at bounding box center [451, 156] width 221 height 13
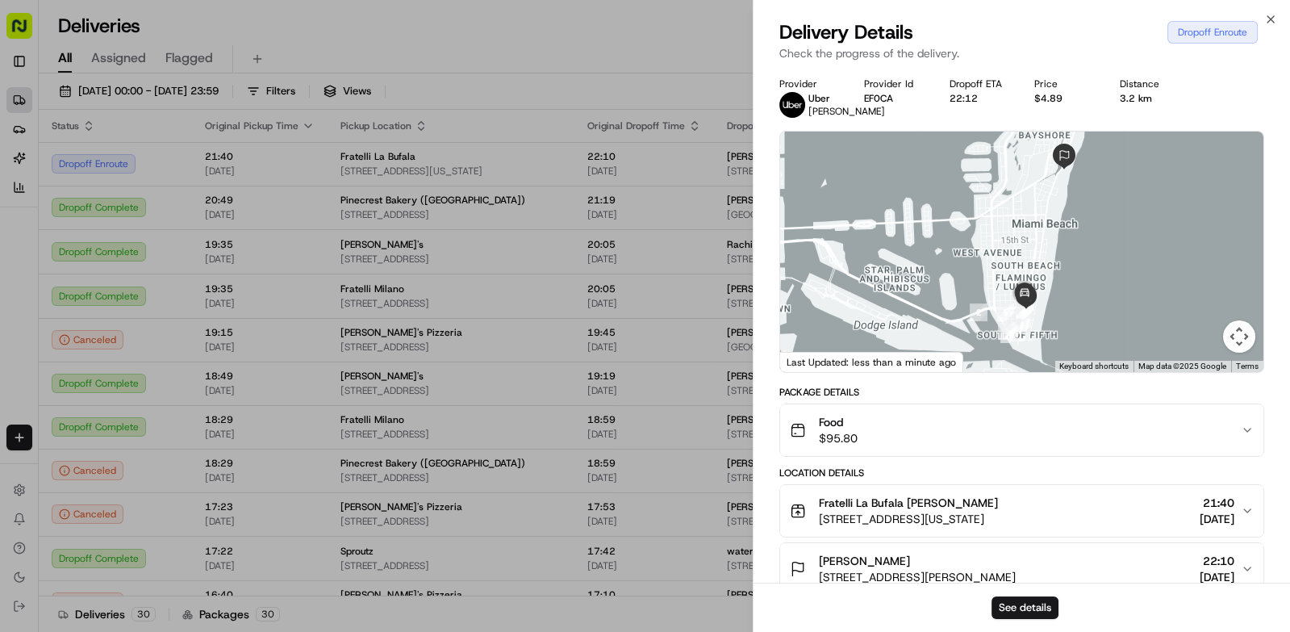
click at [613, 96] on div at bounding box center [645, 316] width 1290 height 632
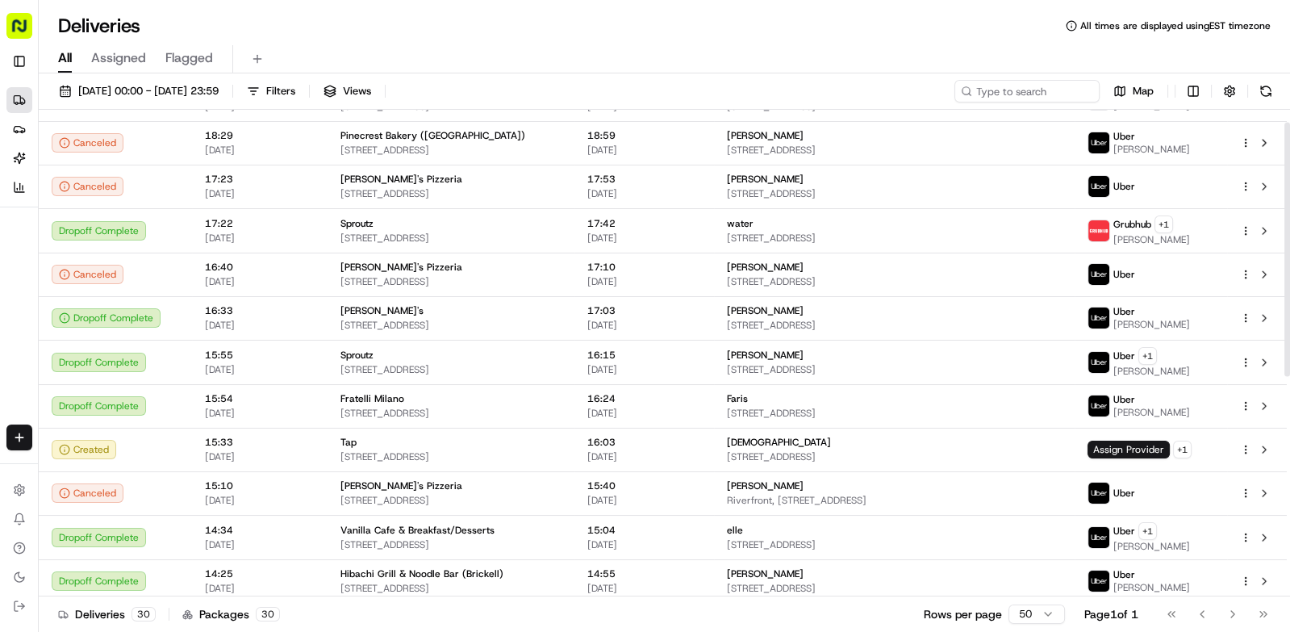
scroll to position [0, 0]
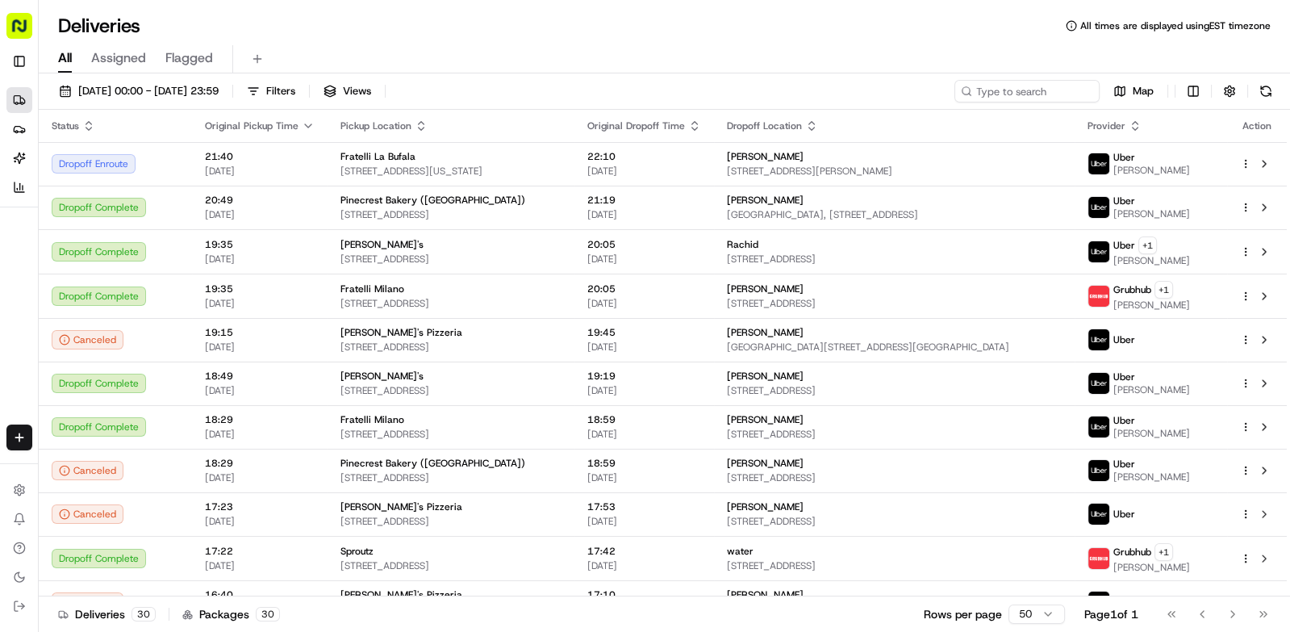
click at [1272, 86] on button at bounding box center [1266, 91] width 23 height 23
click at [1036, 174] on span "[STREET_ADDRESS][PERSON_NAME]" at bounding box center [895, 171] width 336 height 13
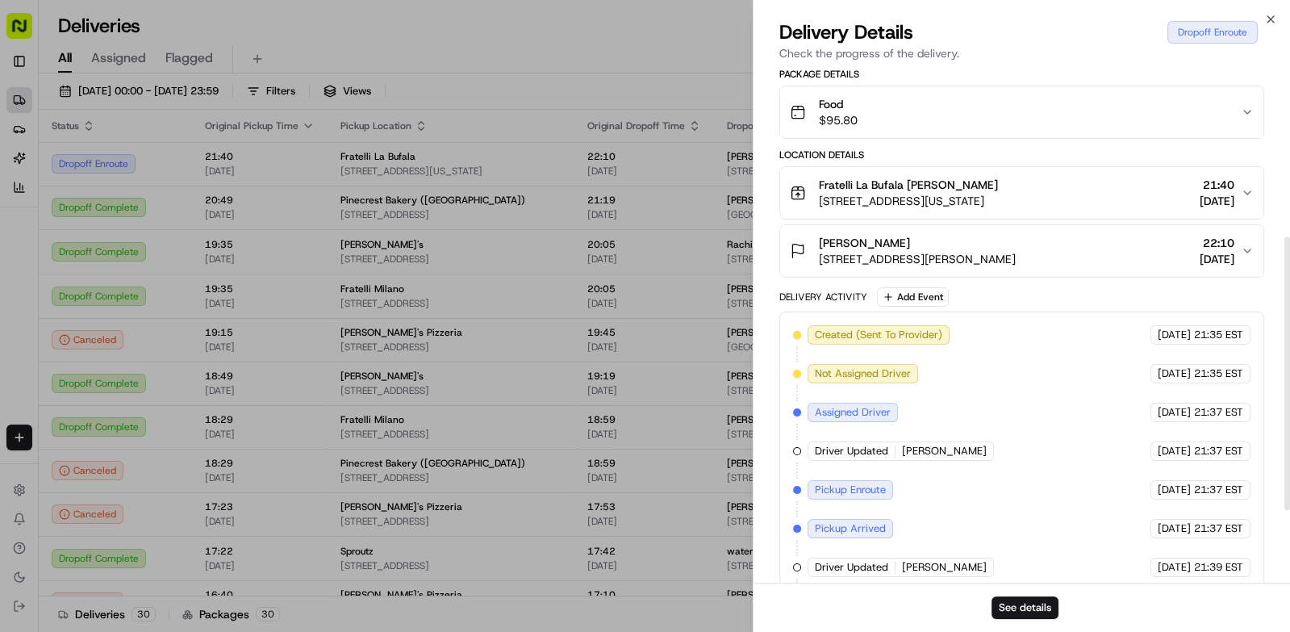
scroll to position [455, 0]
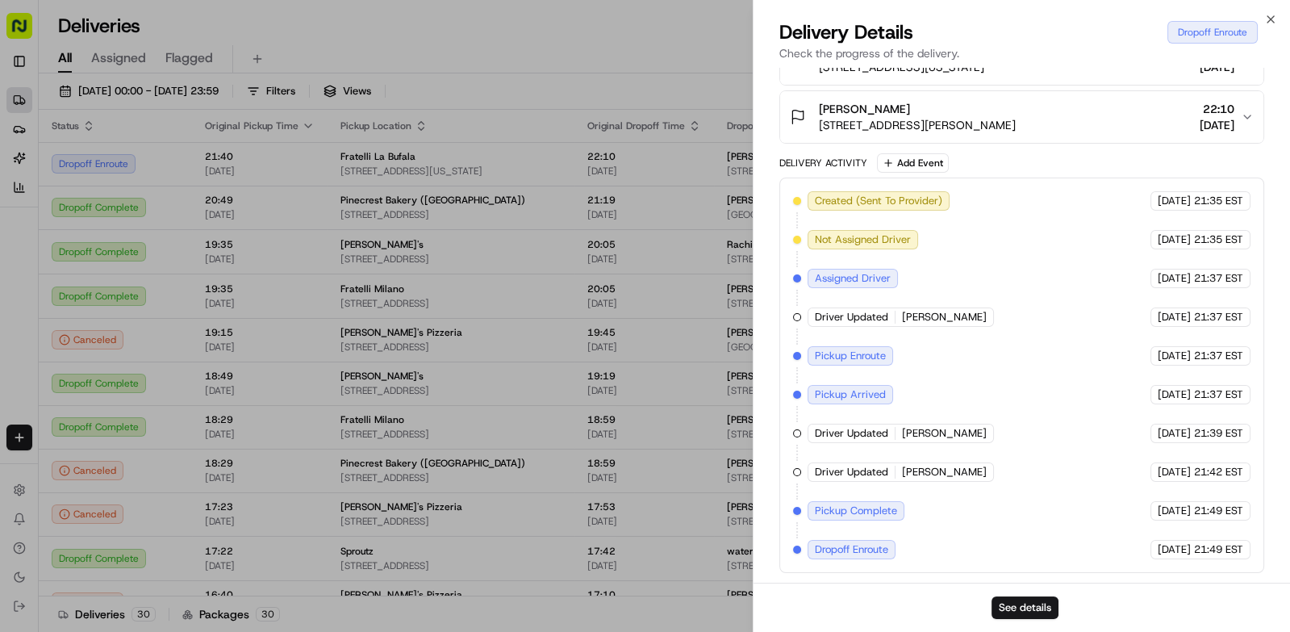
click at [644, 31] on div at bounding box center [645, 316] width 1290 height 632
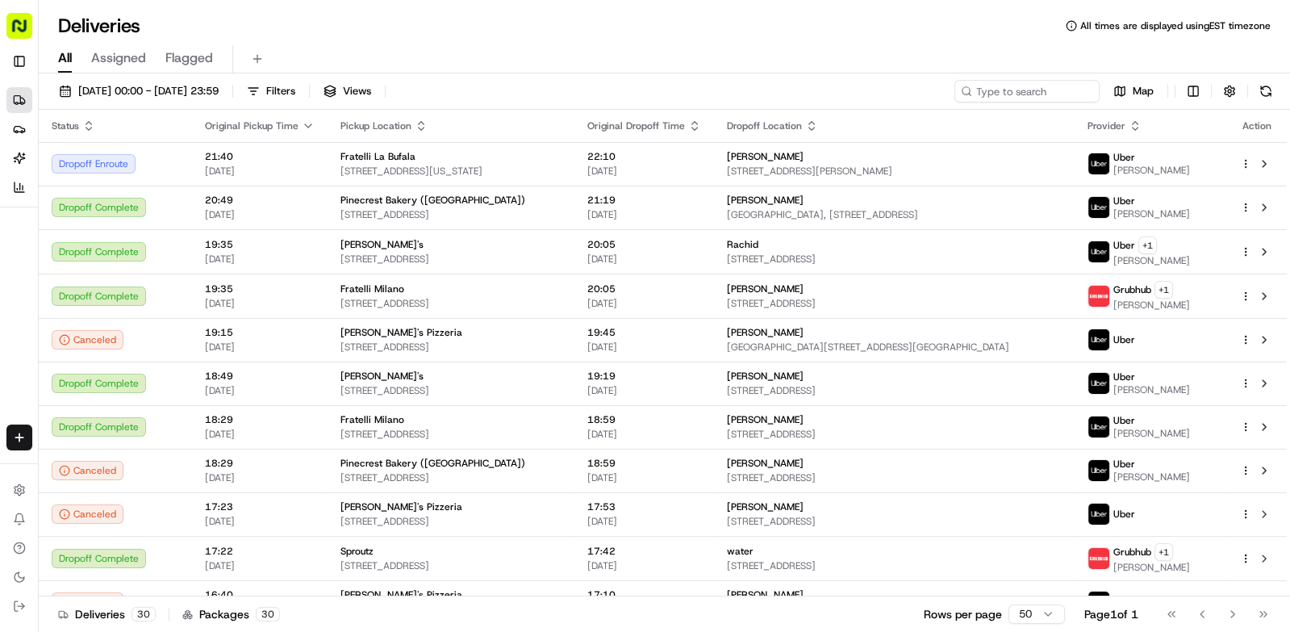
click at [1172, 155] on div "Uber" at bounding box center [1152, 157] width 77 height 13
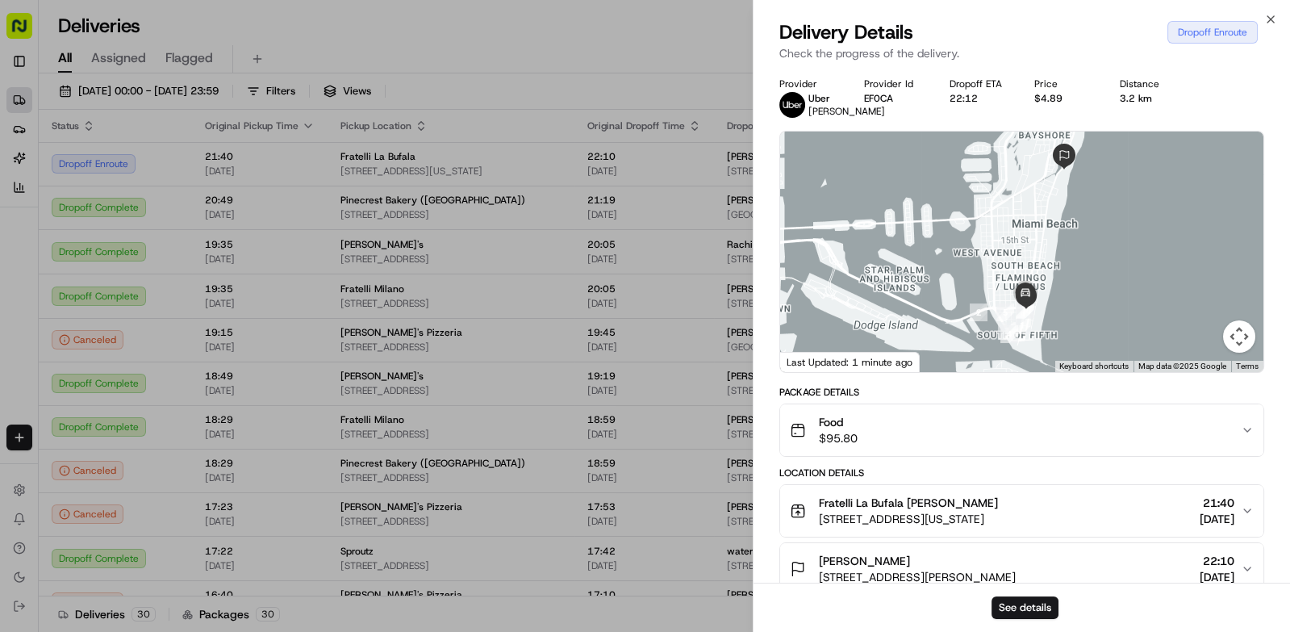
click at [575, 64] on div at bounding box center [645, 316] width 1290 height 632
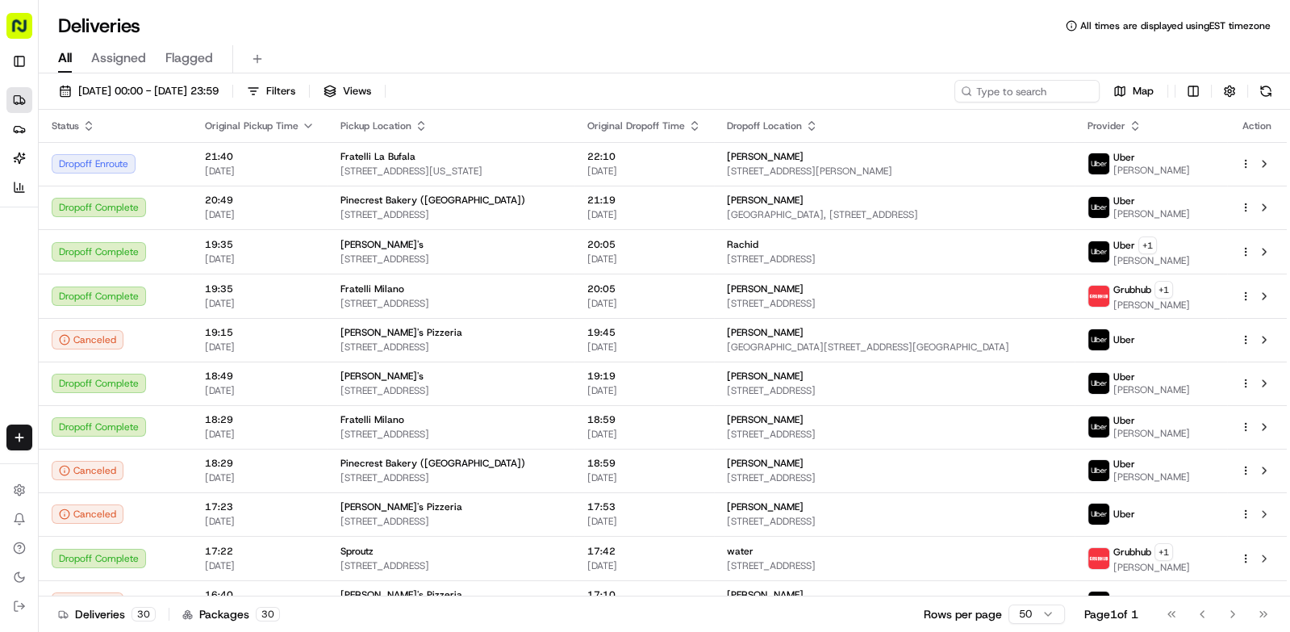
click at [1274, 84] on button at bounding box center [1266, 91] width 23 height 23
click at [1265, 91] on button at bounding box center [1266, 91] width 23 height 23
click at [1001, 165] on span "[STREET_ADDRESS][PERSON_NAME]" at bounding box center [895, 171] width 336 height 13
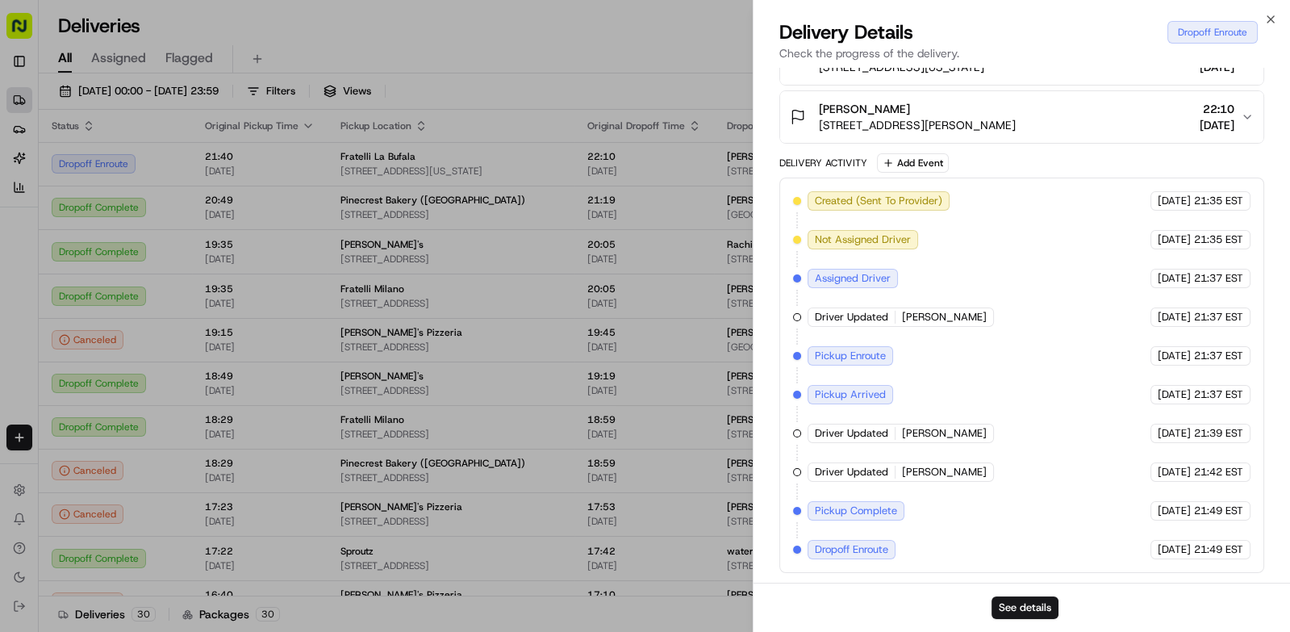
click at [606, 52] on div at bounding box center [645, 316] width 1290 height 632
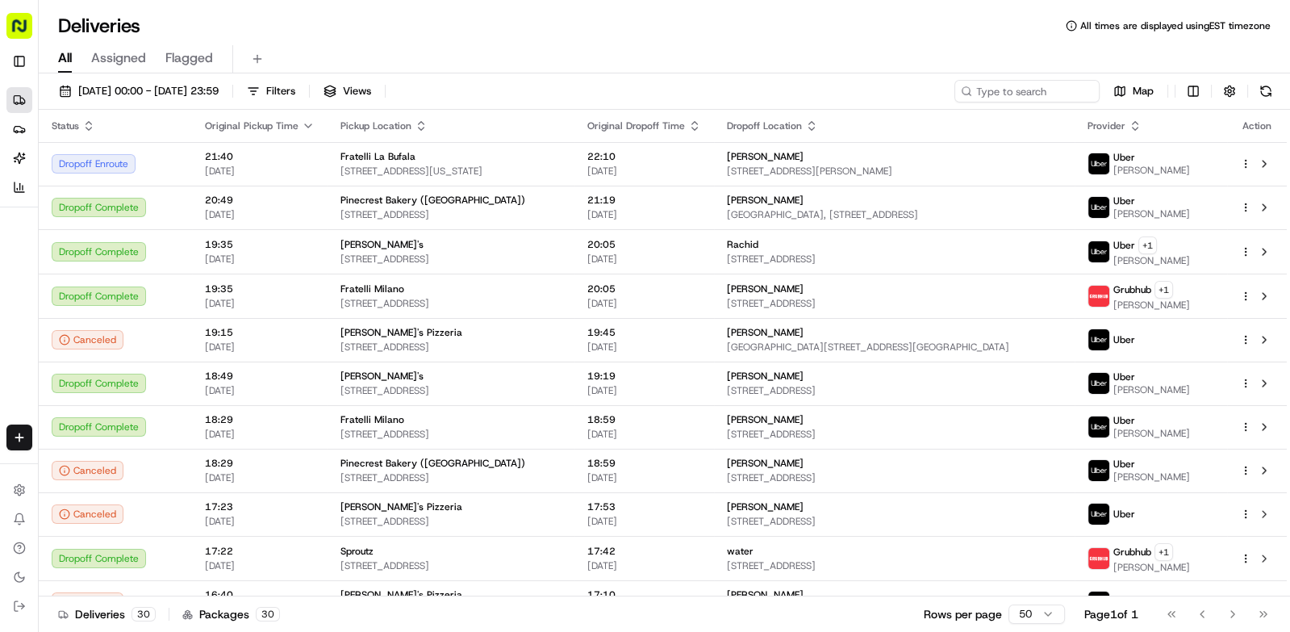
click at [1263, 100] on button at bounding box center [1266, 91] width 23 height 23
click at [1003, 174] on span "[STREET_ADDRESS][PERSON_NAME]" at bounding box center [895, 171] width 336 height 13
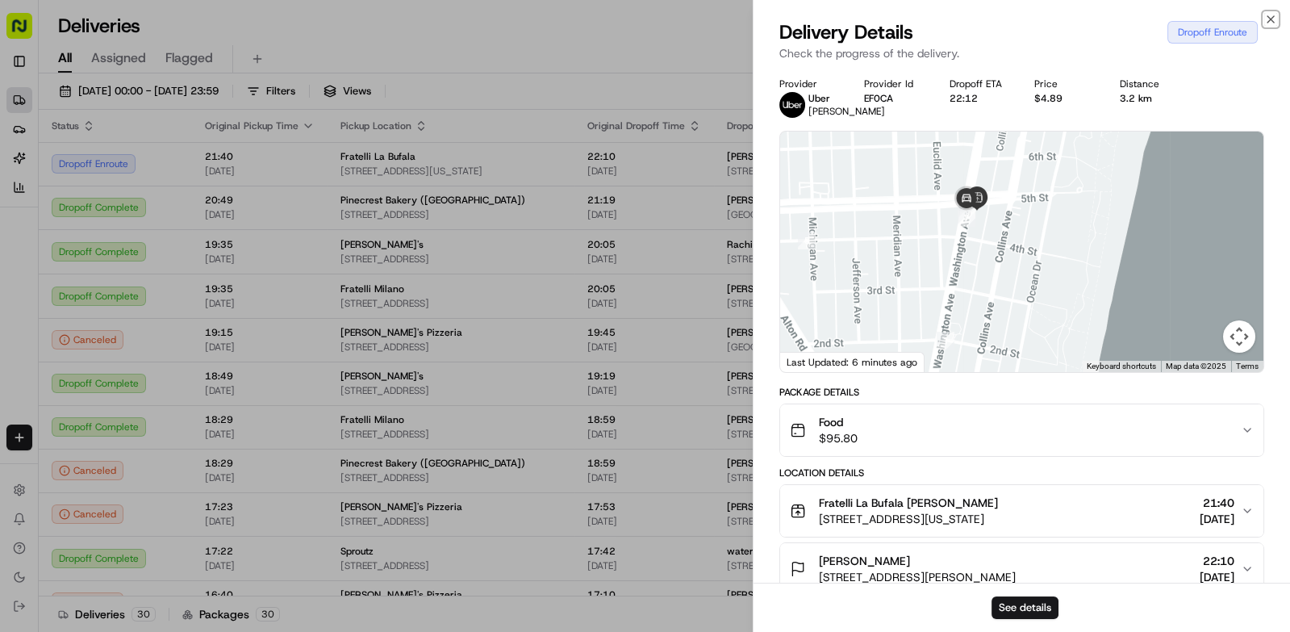
click at [1269, 15] on icon "button" at bounding box center [1271, 19] width 13 height 13
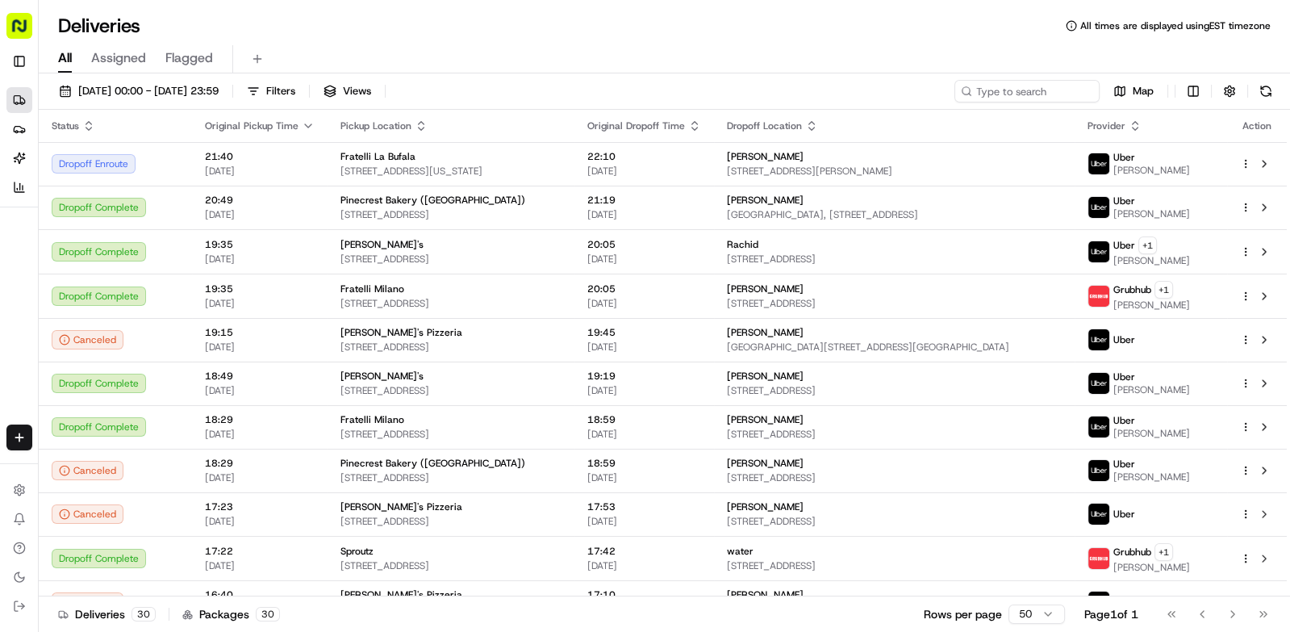
click at [1267, 84] on button at bounding box center [1266, 91] width 23 height 23
click at [1051, 162] on div "[PERSON_NAME]" at bounding box center [895, 156] width 336 height 13
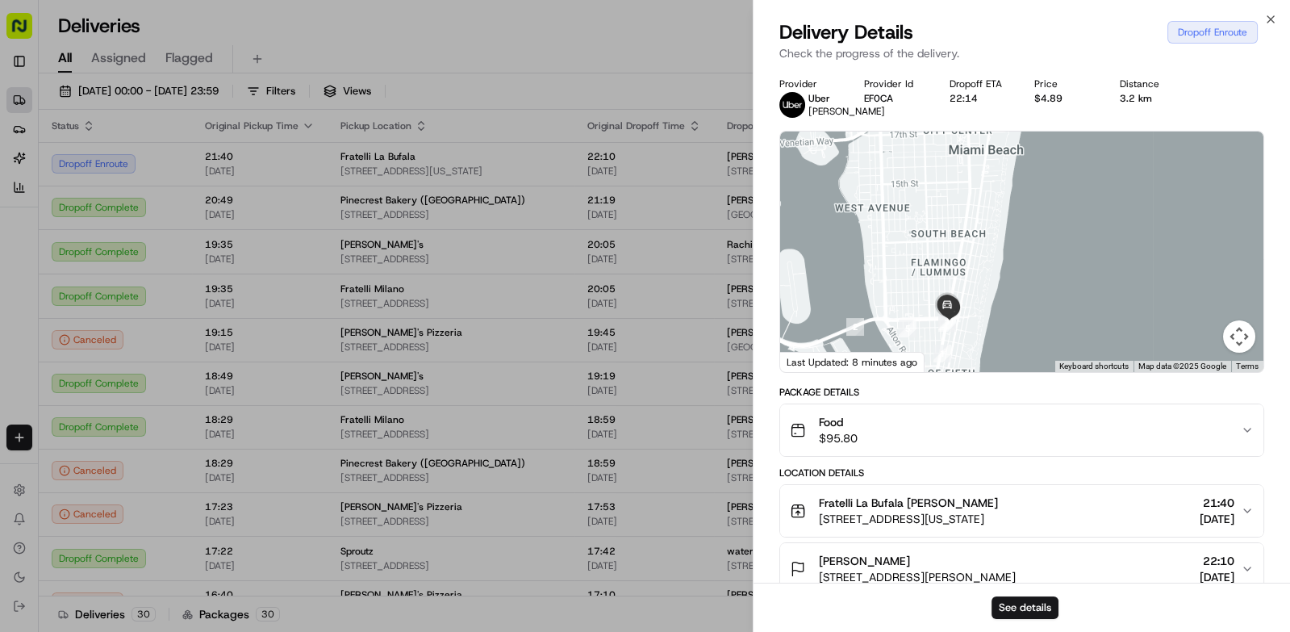
click at [450, 349] on div at bounding box center [645, 316] width 1290 height 632
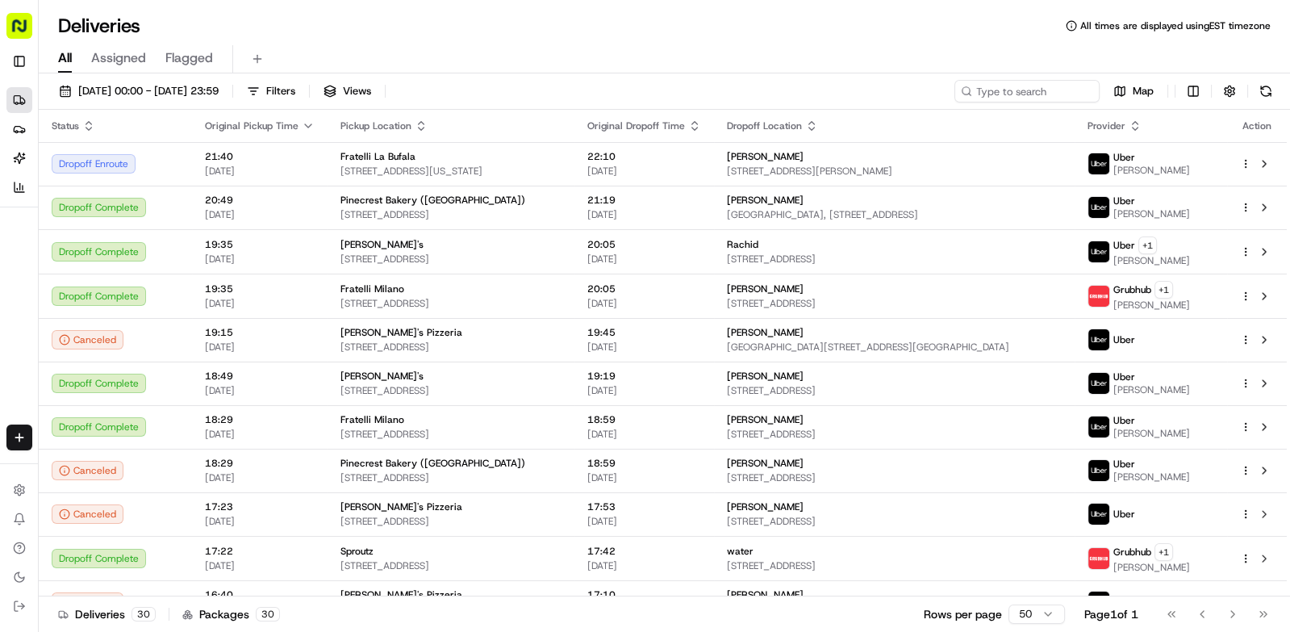
click at [1161, 157] on div "Uber" at bounding box center [1152, 157] width 77 height 13
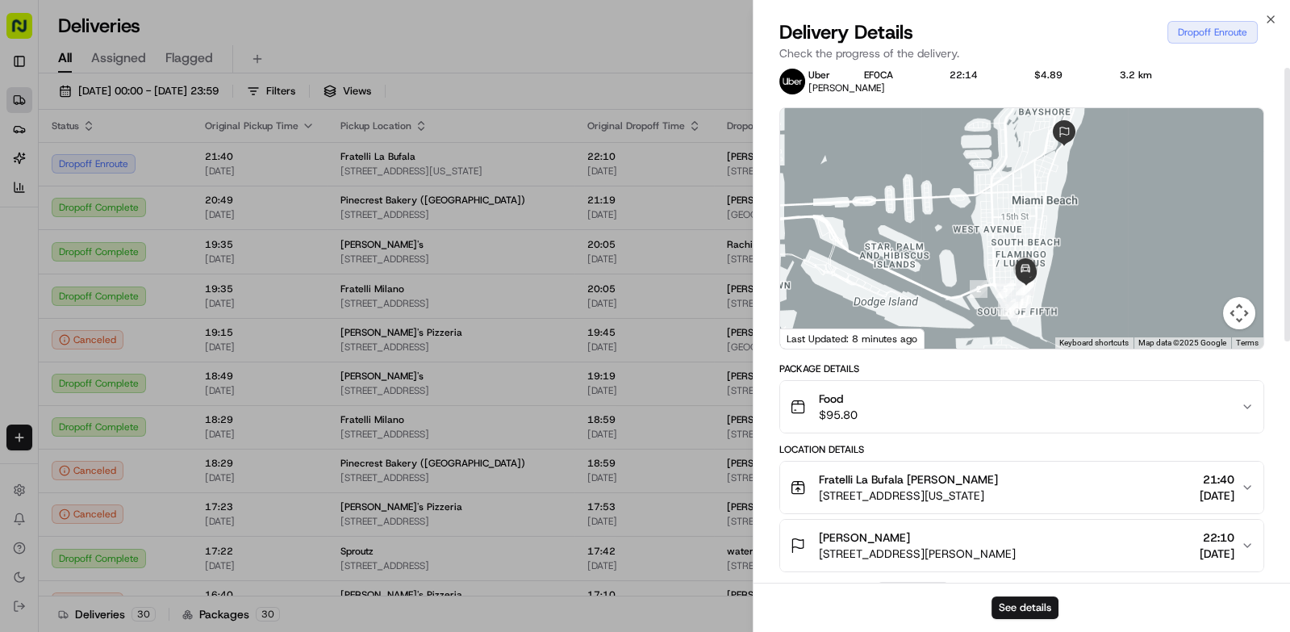
scroll to position [0, 0]
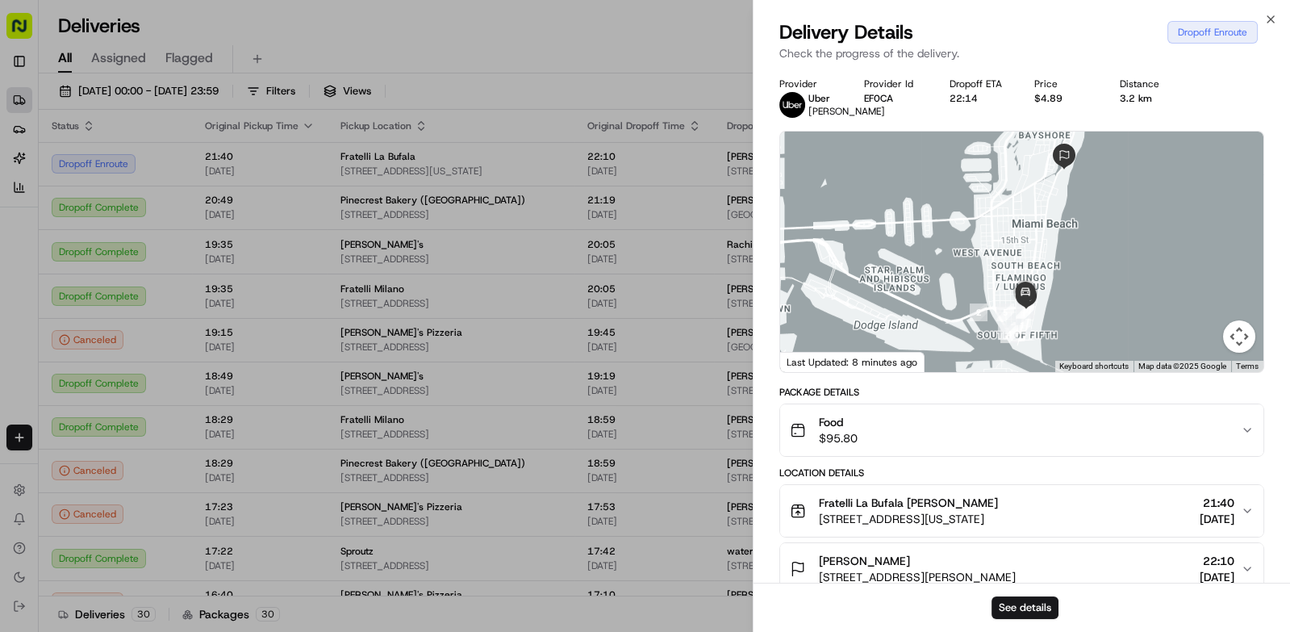
click at [664, 56] on div at bounding box center [645, 316] width 1290 height 632
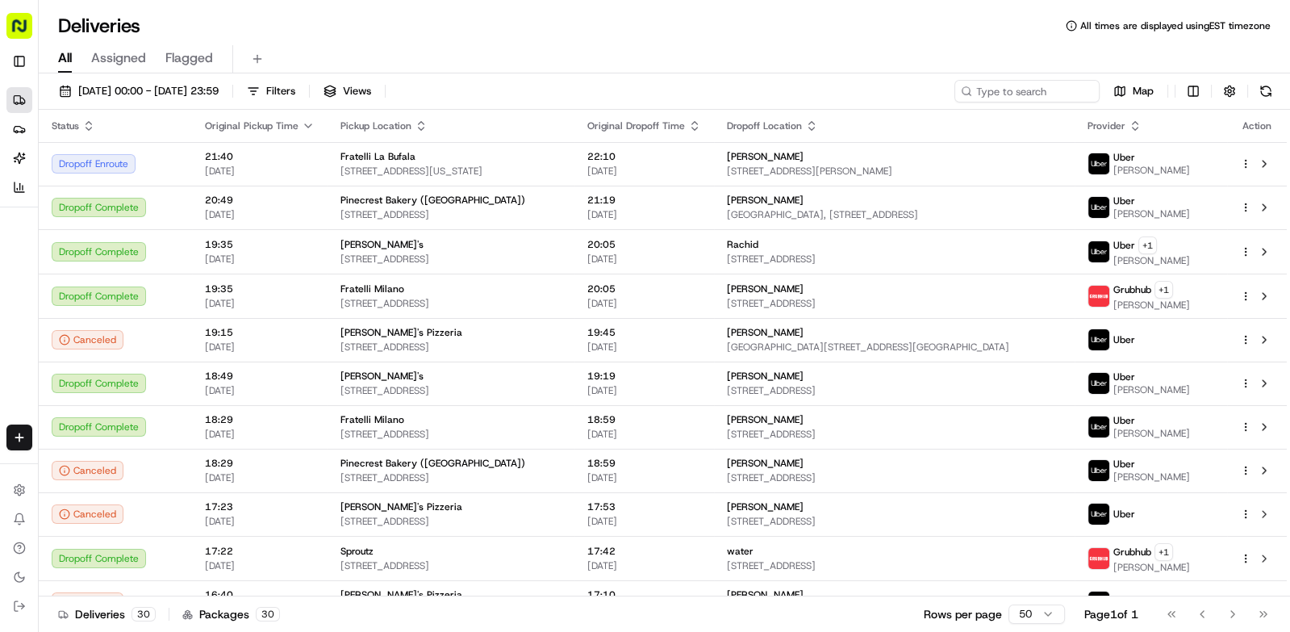
click at [1269, 87] on button at bounding box center [1266, 91] width 23 height 23
click at [1271, 113] on th "Action" at bounding box center [1258, 126] width 60 height 32
click at [1264, 89] on button at bounding box center [1266, 91] width 23 height 23
click at [1056, 161] on div "[PERSON_NAME]" at bounding box center [895, 156] width 336 height 13
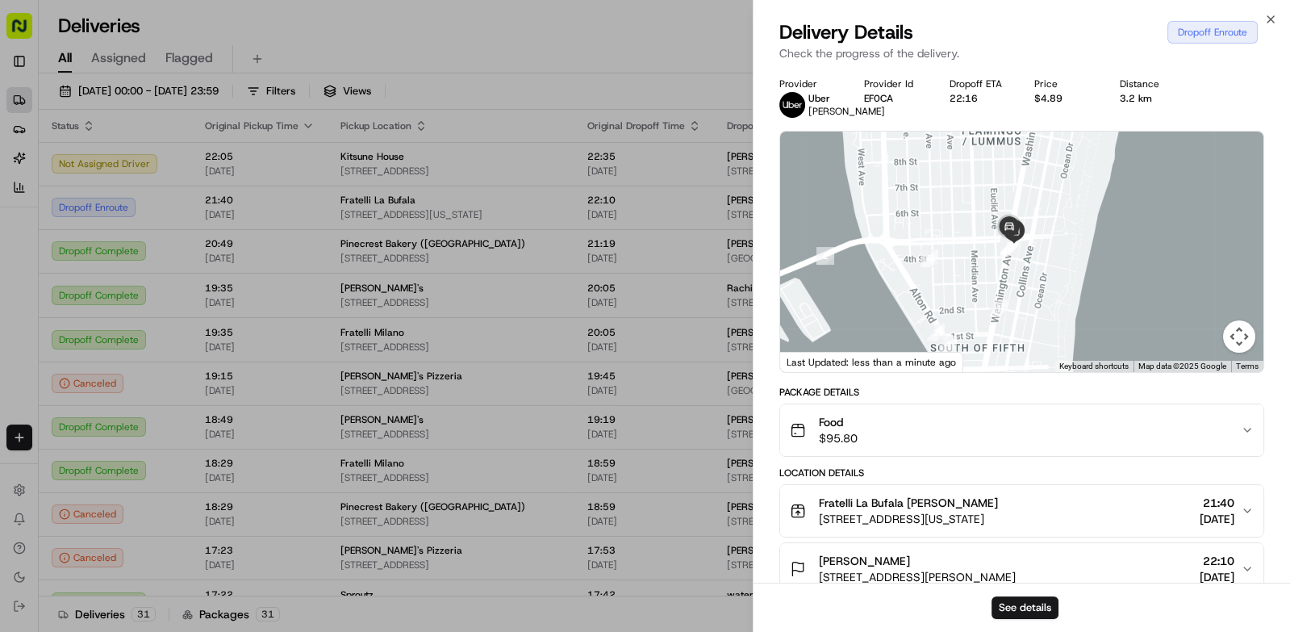
click at [684, 110] on div at bounding box center [645, 316] width 1290 height 632
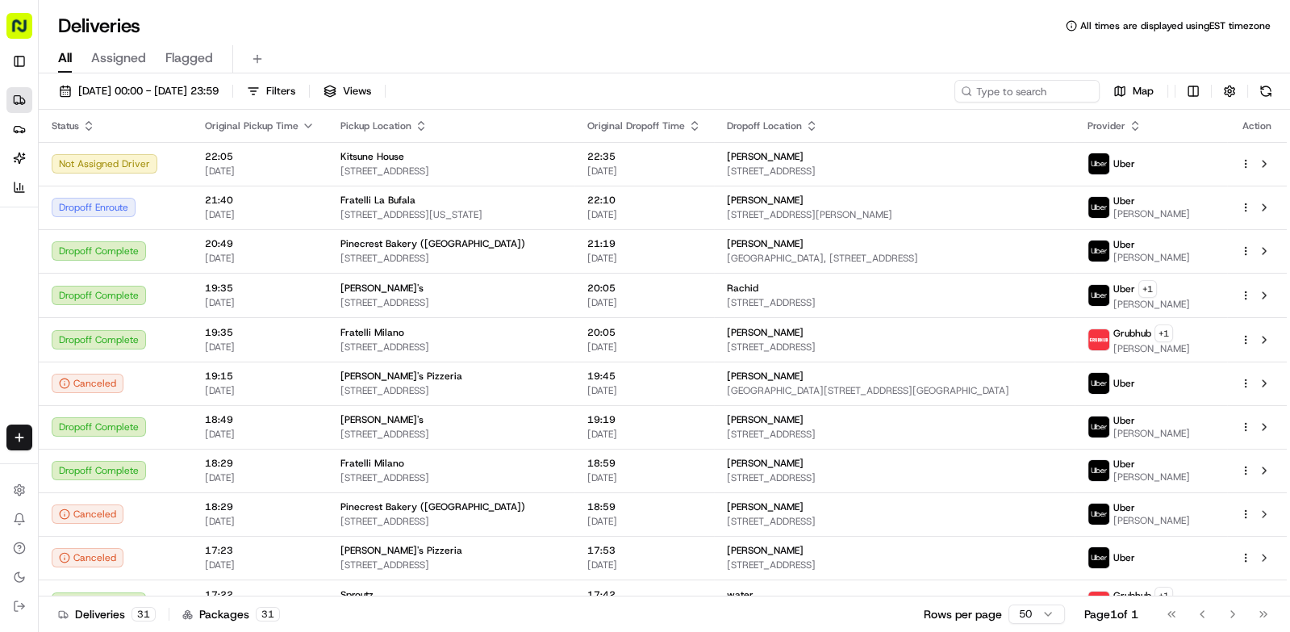
click at [1264, 91] on button at bounding box center [1266, 91] width 23 height 23
click at [1028, 208] on span "[STREET_ADDRESS][PERSON_NAME]" at bounding box center [895, 214] width 336 height 13
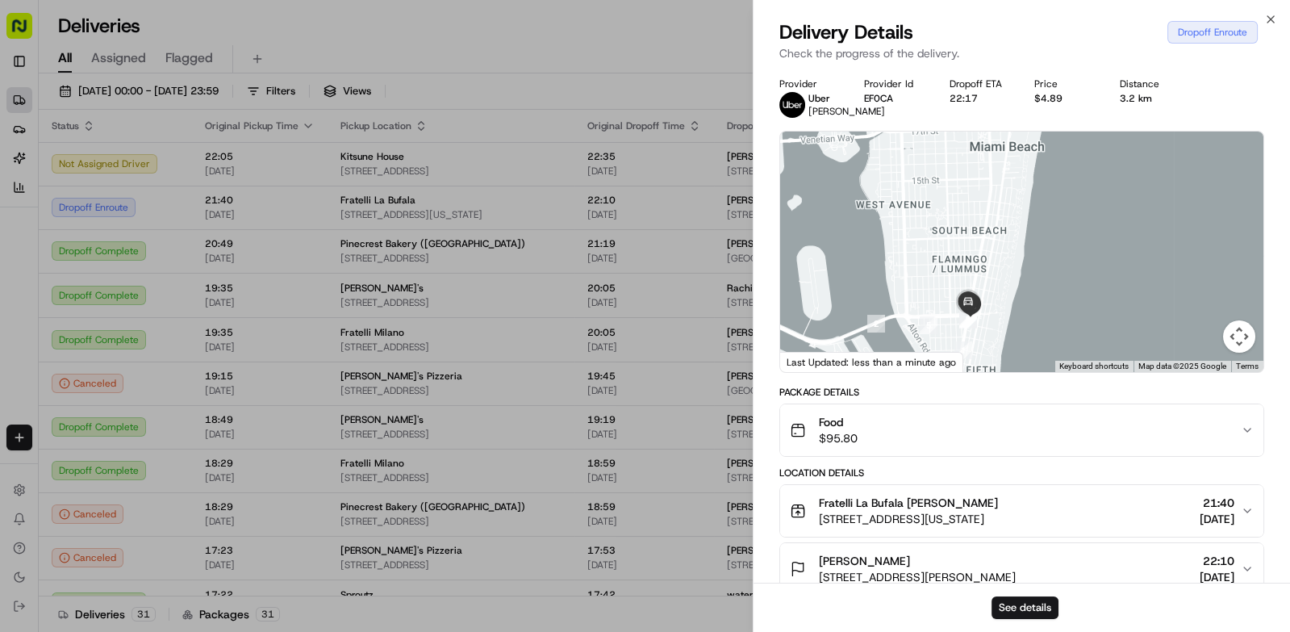
click at [694, 65] on div at bounding box center [645, 316] width 1290 height 632
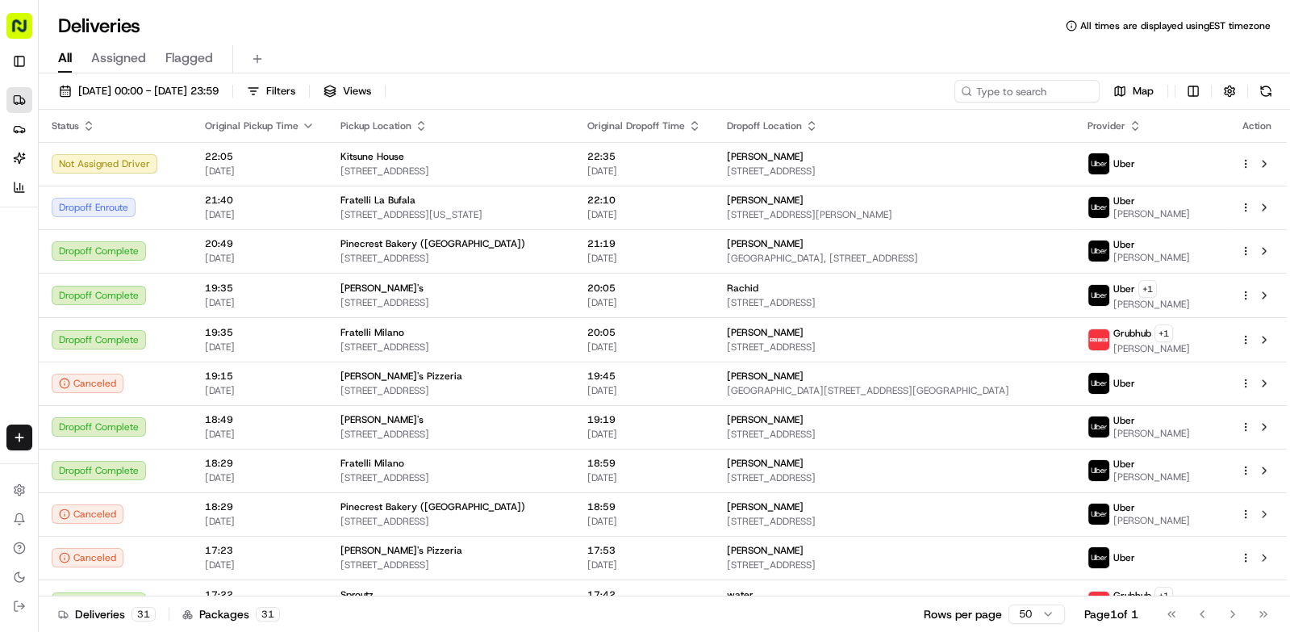
click at [789, 24] on div "Deliveries All times are displayed using EST timezone" at bounding box center [665, 26] width 1252 height 26
click at [1265, 89] on button at bounding box center [1266, 91] width 23 height 23
click at [1048, 209] on span "[STREET_ADDRESS][PERSON_NAME]" at bounding box center [895, 214] width 336 height 13
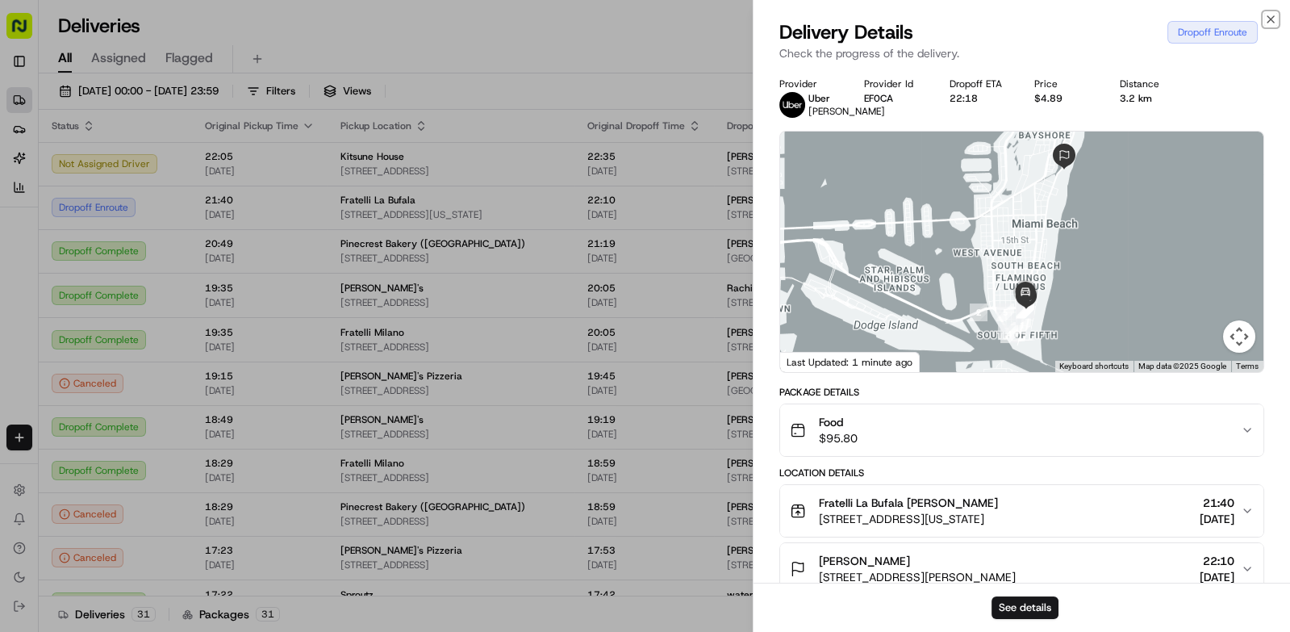
click at [1271, 19] on icon "button" at bounding box center [1271, 19] width 6 height 6
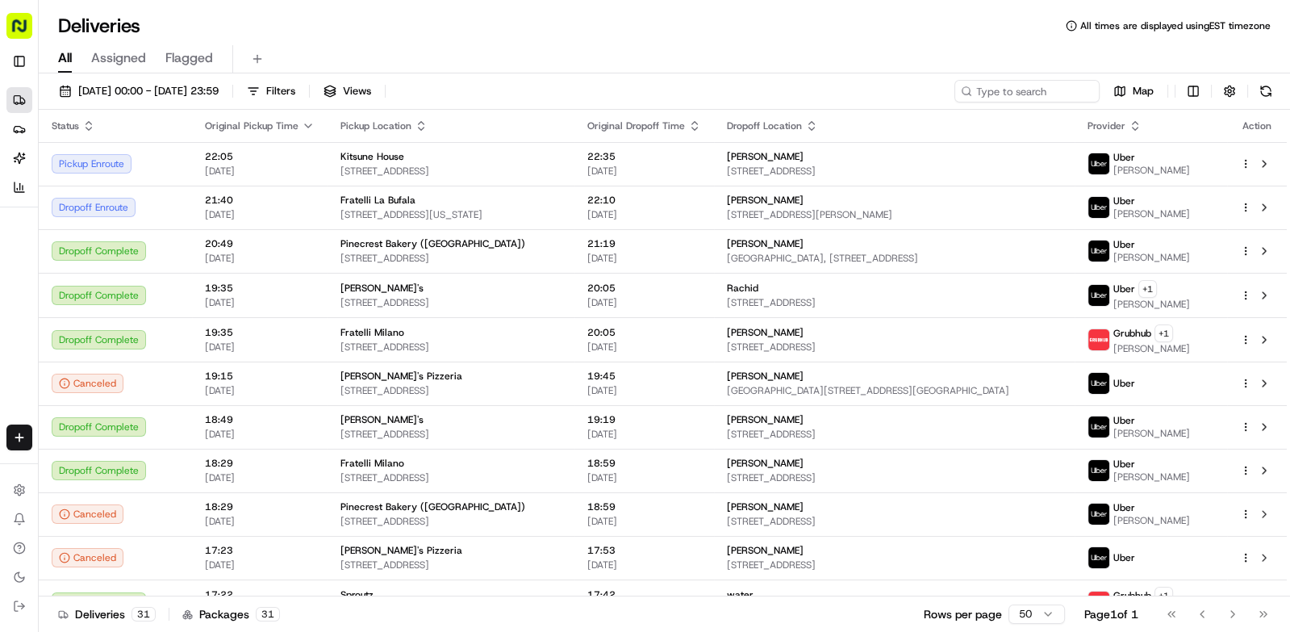
click at [1265, 90] on button at bounding box center [1266, 91] width 23 height 23
click at [1160, 209] on span "[PERSON_NAME]" at bounding box center [1152, 213] width 77 height 13
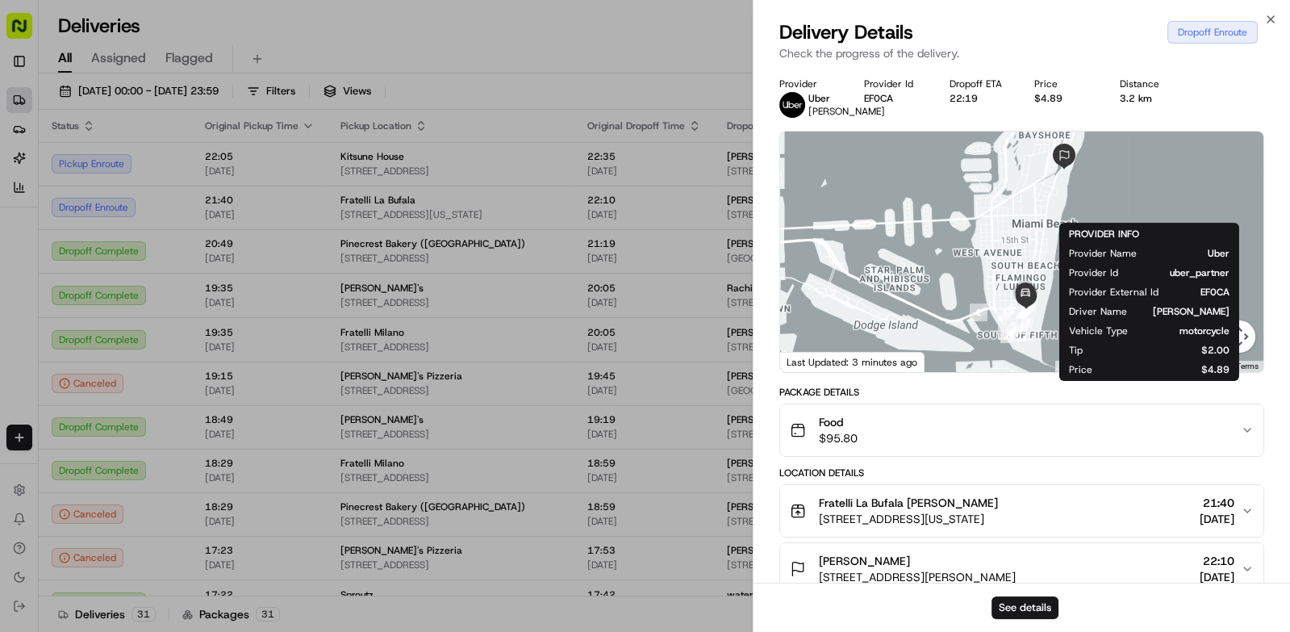
click at [640, 44] on div at bounding box center [645, 316] width 1290 height 632
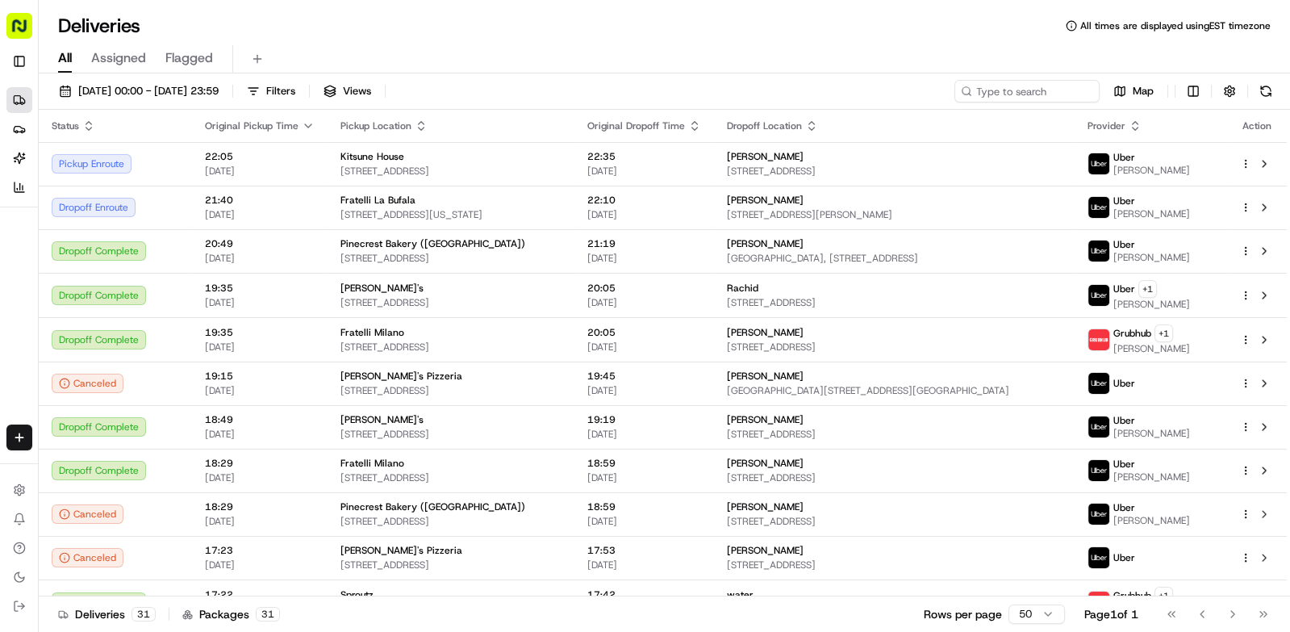
click at [1265, 90] on button at bounding box center [1266, 91] width 23 height 23
click at [378, 208] on span "[STREET_ADDRESS][US_STATE]" at bounding box center [451, 214] width 221 height 13
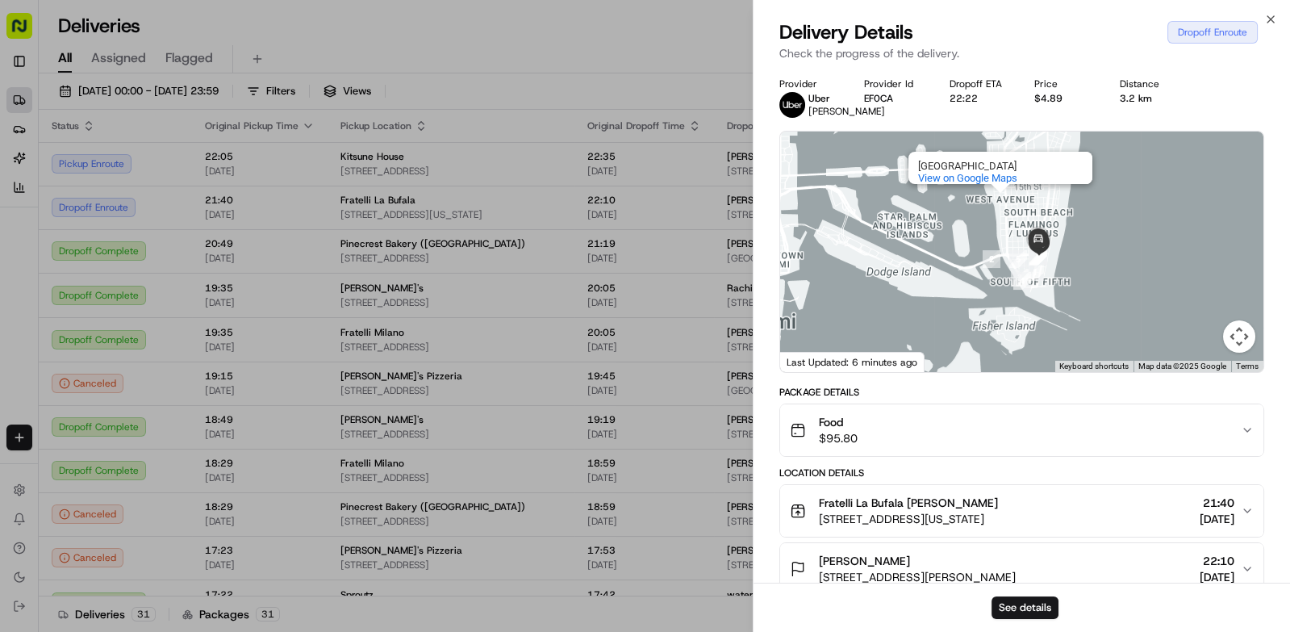
click at [514, 26] on div at bounding box center [645, 316] width 1290 height 632
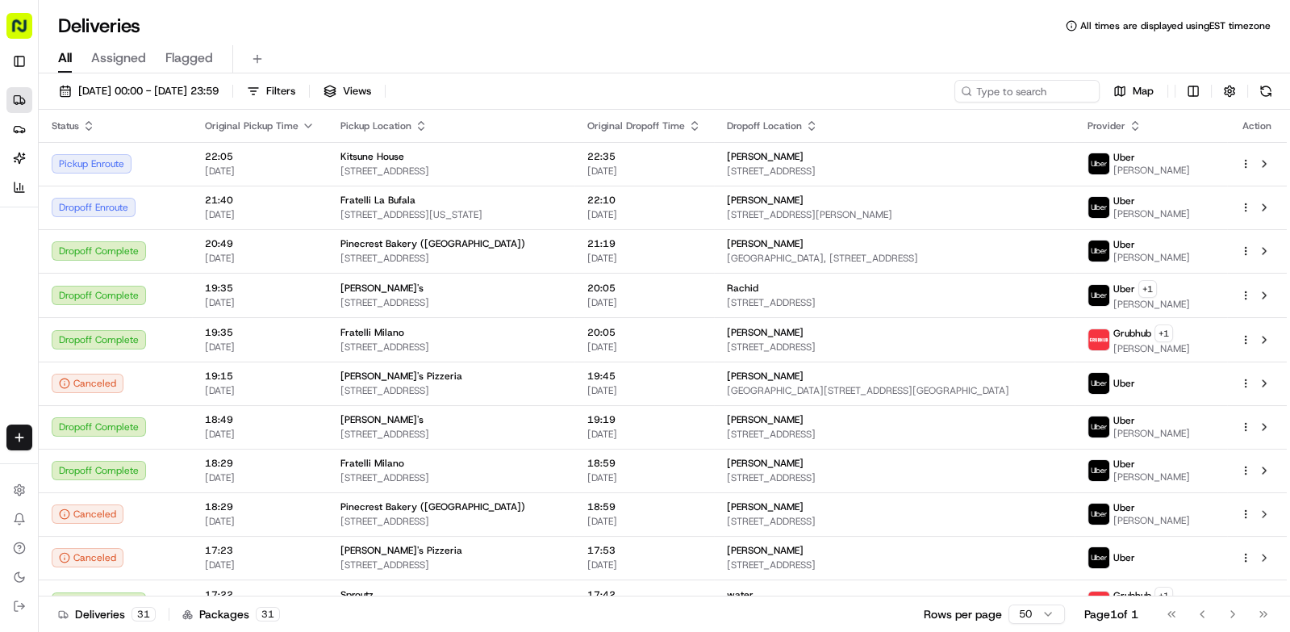
click at [986, 215] on span "[STREET_ADDRESS][PERSON_NAME]" at bounding box center [895, 214] width 336 height 13
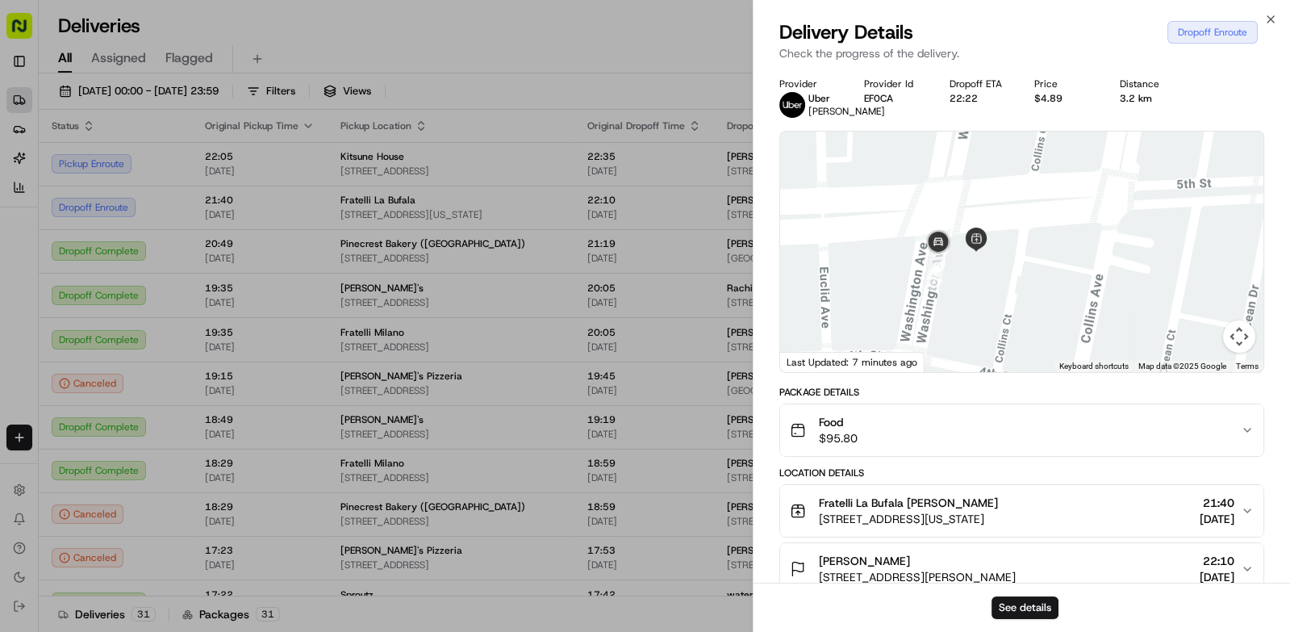
click at [303, 31] on div at bounding box center [645, 316] width 1290 height 632
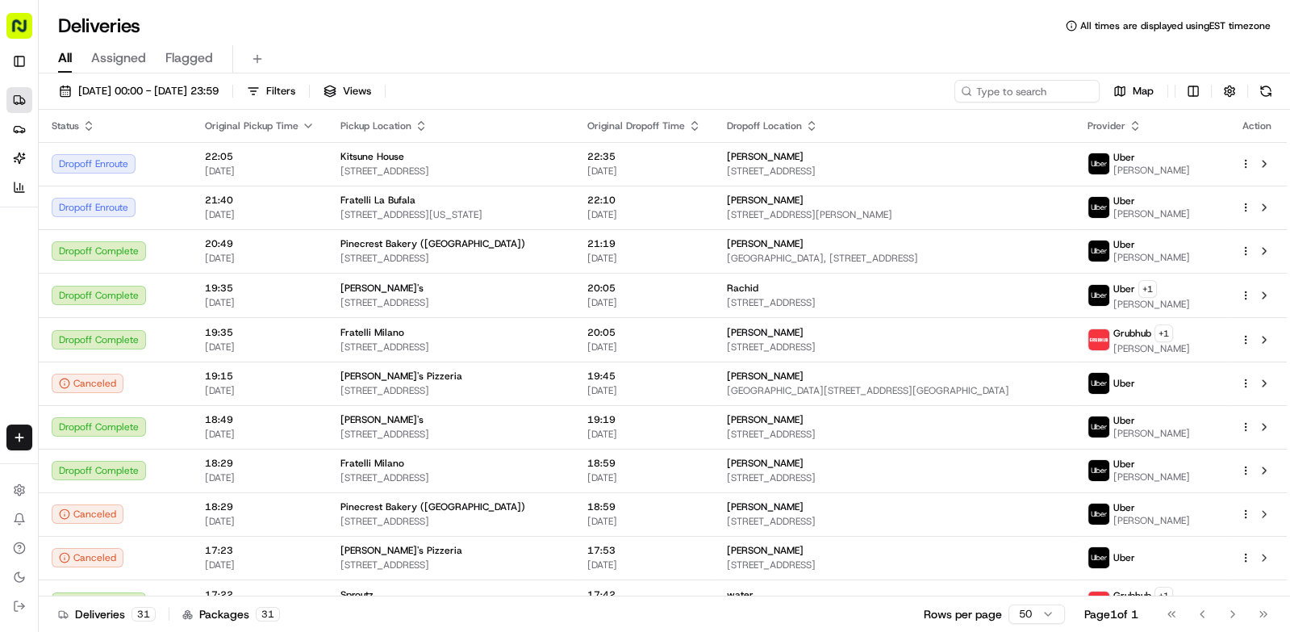
click at [1265, 100] on button at bounding box center [1266, 91] width 23 height 23
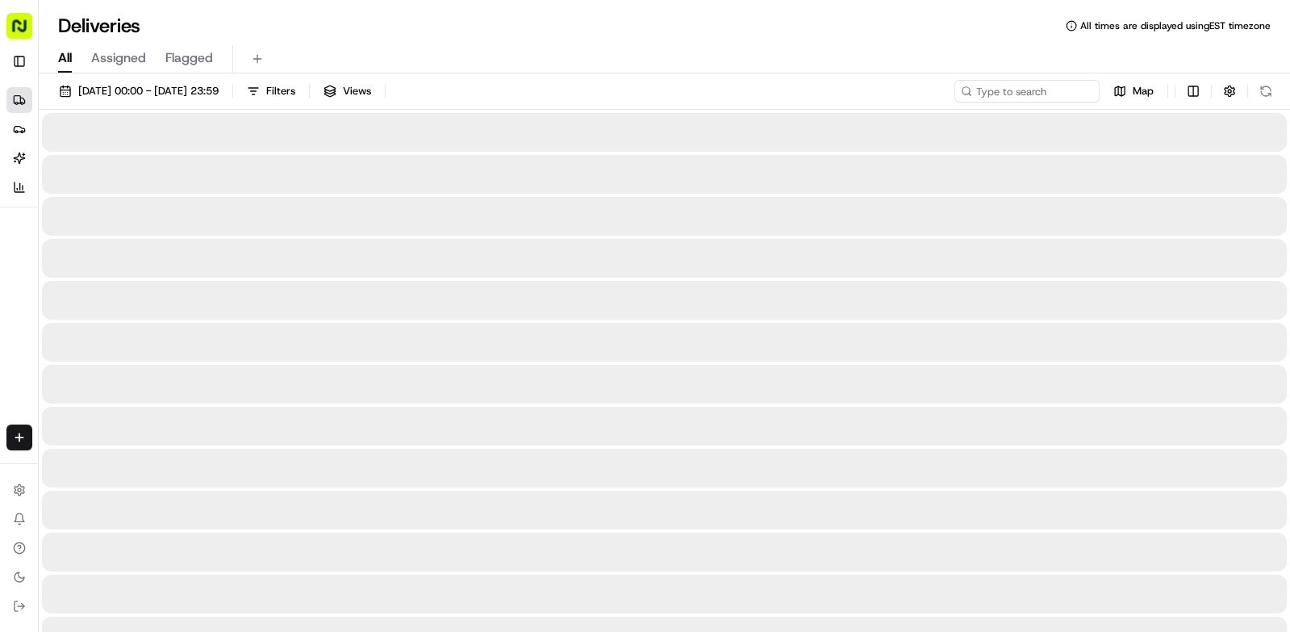
click at [1265, 73] on div "All Assigned Flagged" at bounding box center [665, 59] width 1252 height 28
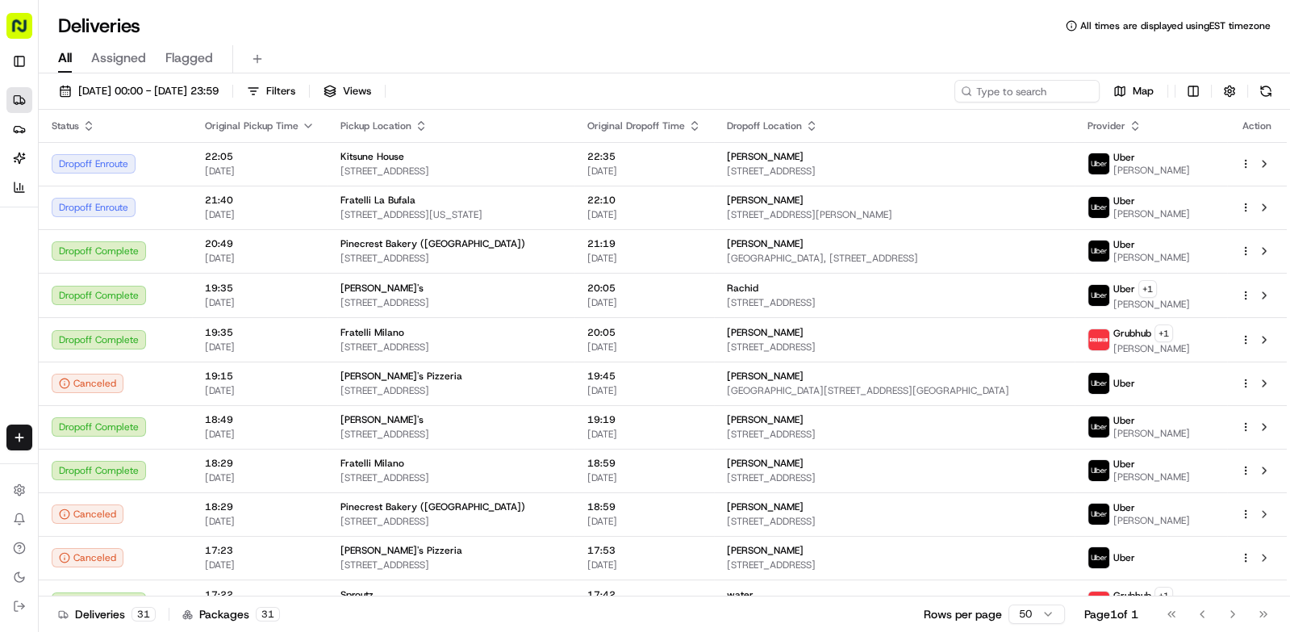
click at [1012, 199] on div "[PERSON_NAME]" at bounding box center [895, 200] width 336 height 13
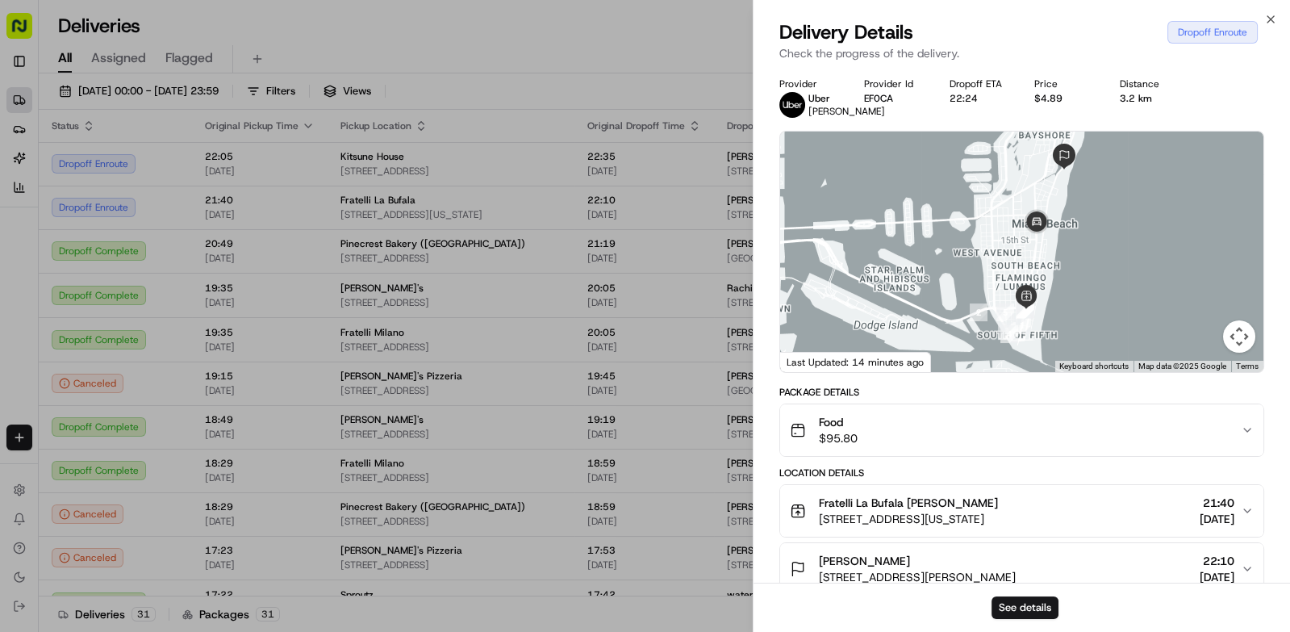
click at [362, 43] on div at bounding box center [645, 316] width 1290 height 632
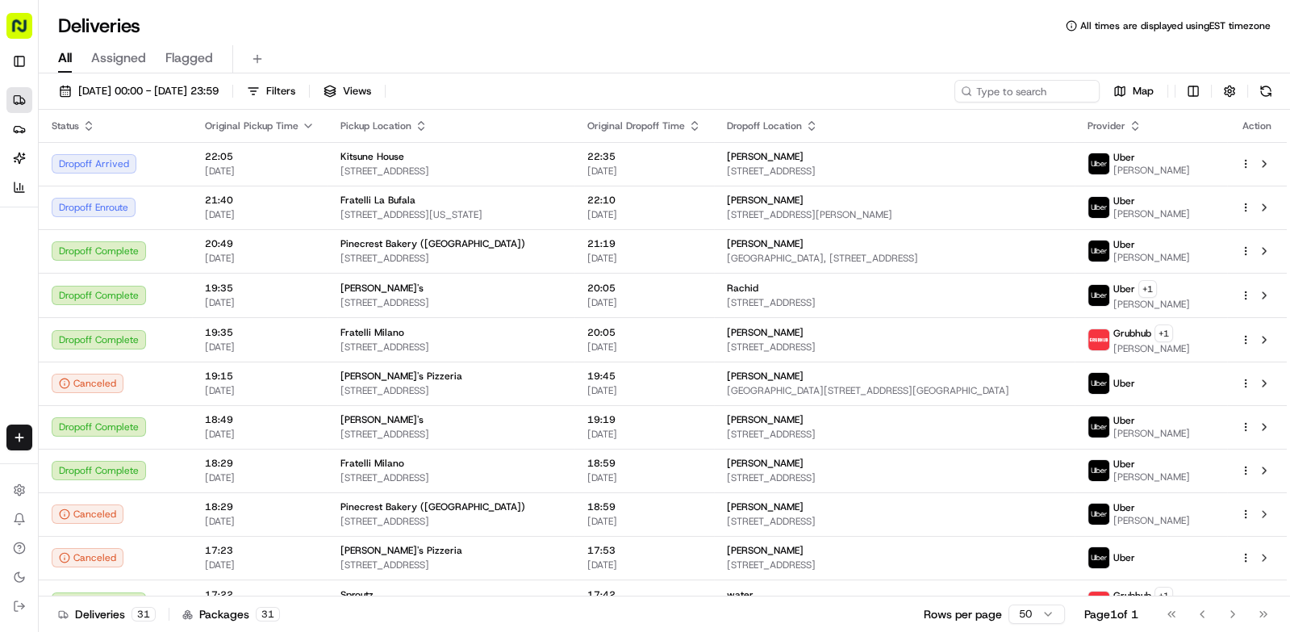
click at [1268, 90] on button at bounding box center [1266, 91] width 23 height 23
click at [87, 203] on div "Dropoff Enroute" at bounding box center [116, 207] width 128 height 19
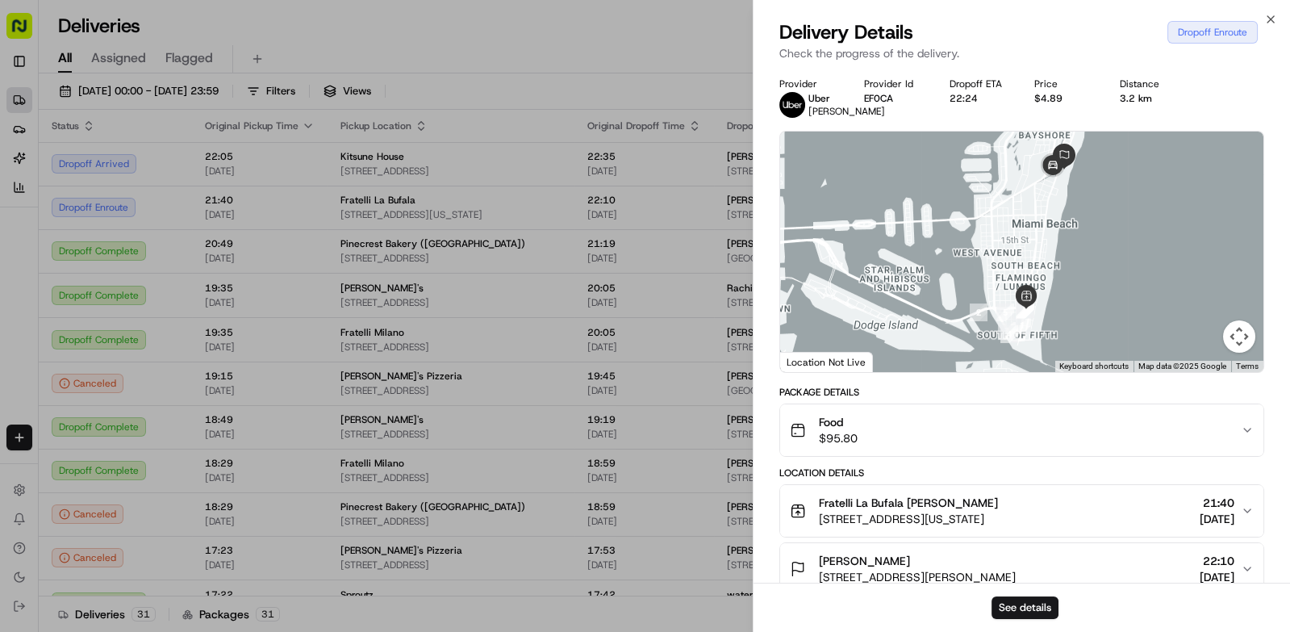
click at [251, 346] on div at bounding box center [645, 316] width 1290 height 632
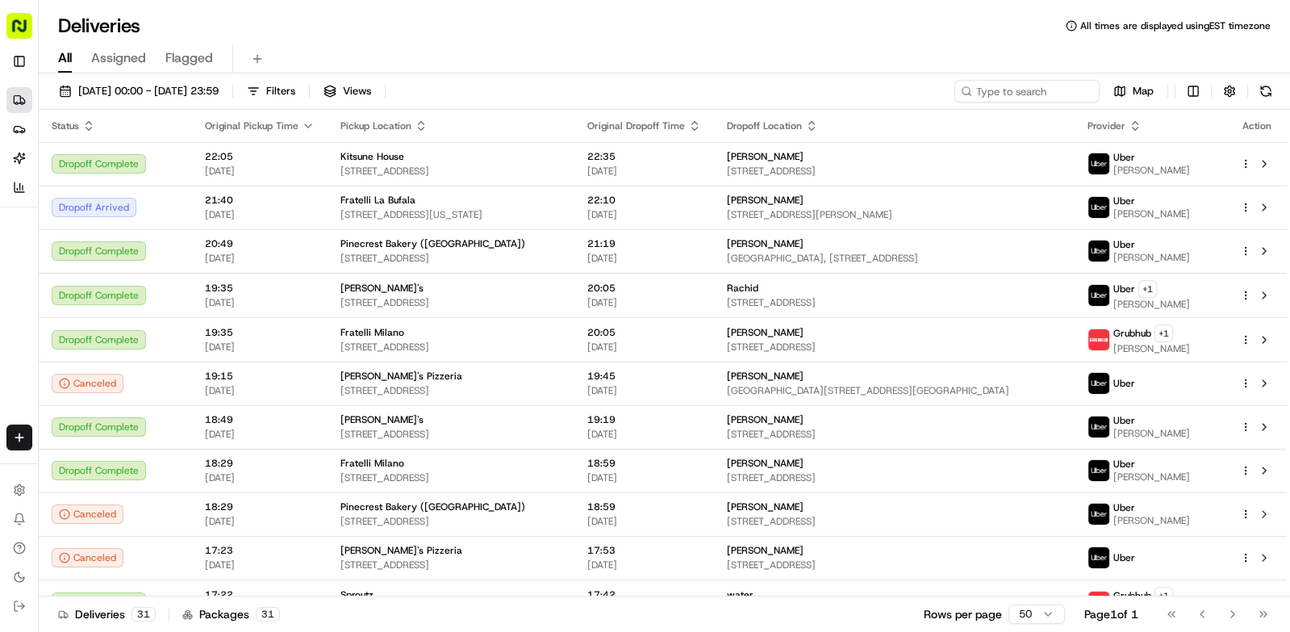
click at [1028, 152] on div "[PERSON_NAME]" at bounding box center [895, 156] width 336 height 13
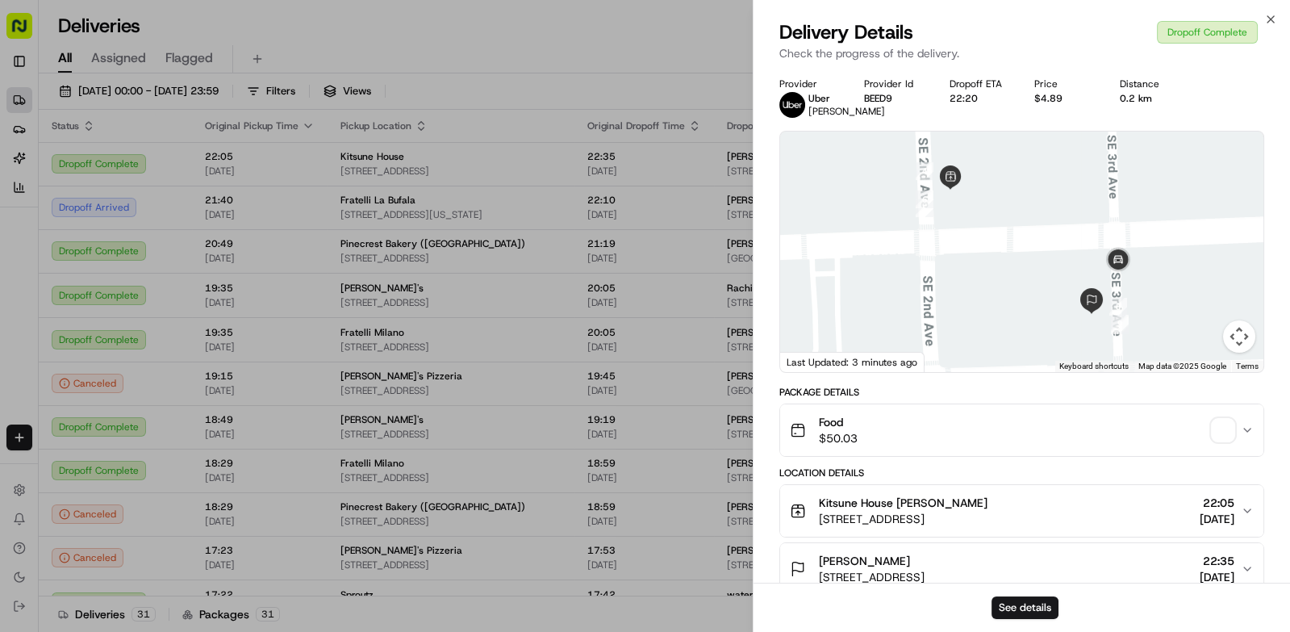
click at [1227, 434] on span "button" at bounding box center [1223, 430] width 23 height 23
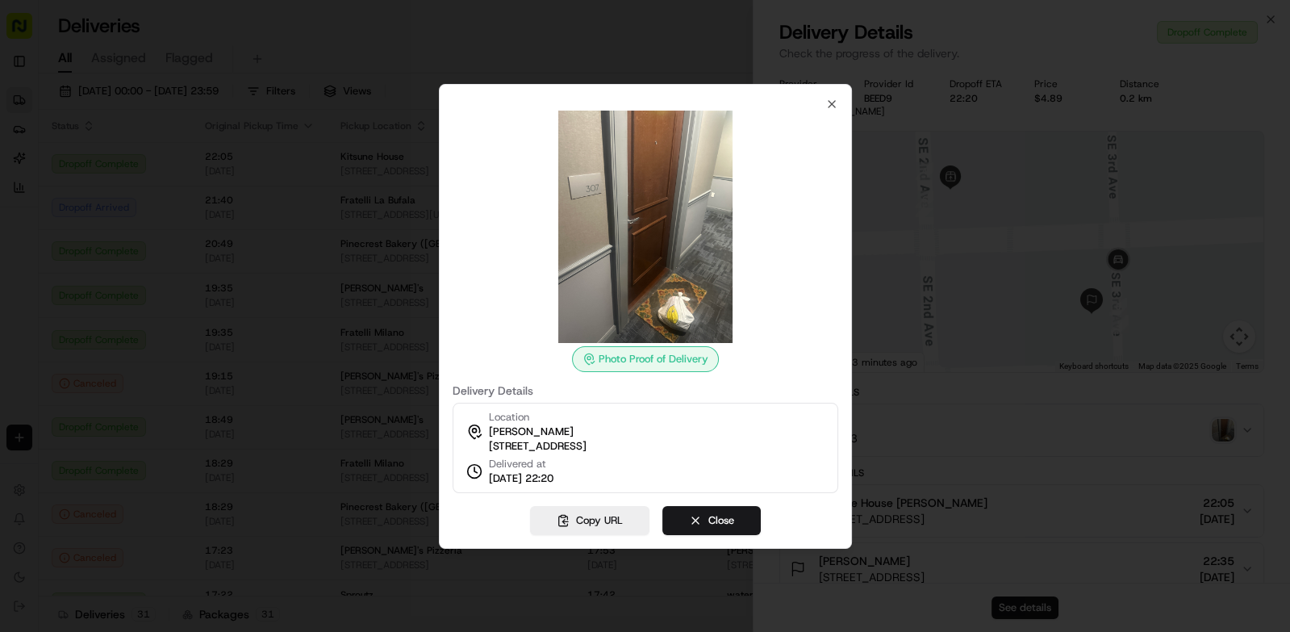
click at [303, 186] on div at bounding box center [645, 316] width 1290 height 632
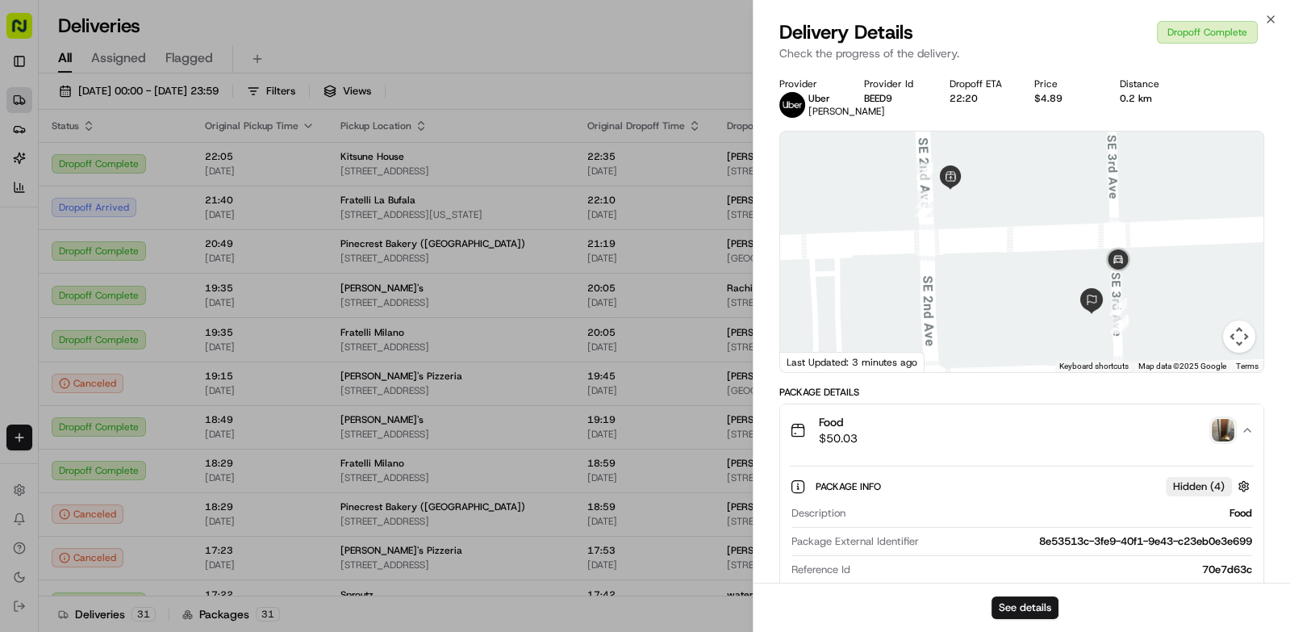
click at [69, 170] on div at bounding box center [645, 316] width 1290 height 632
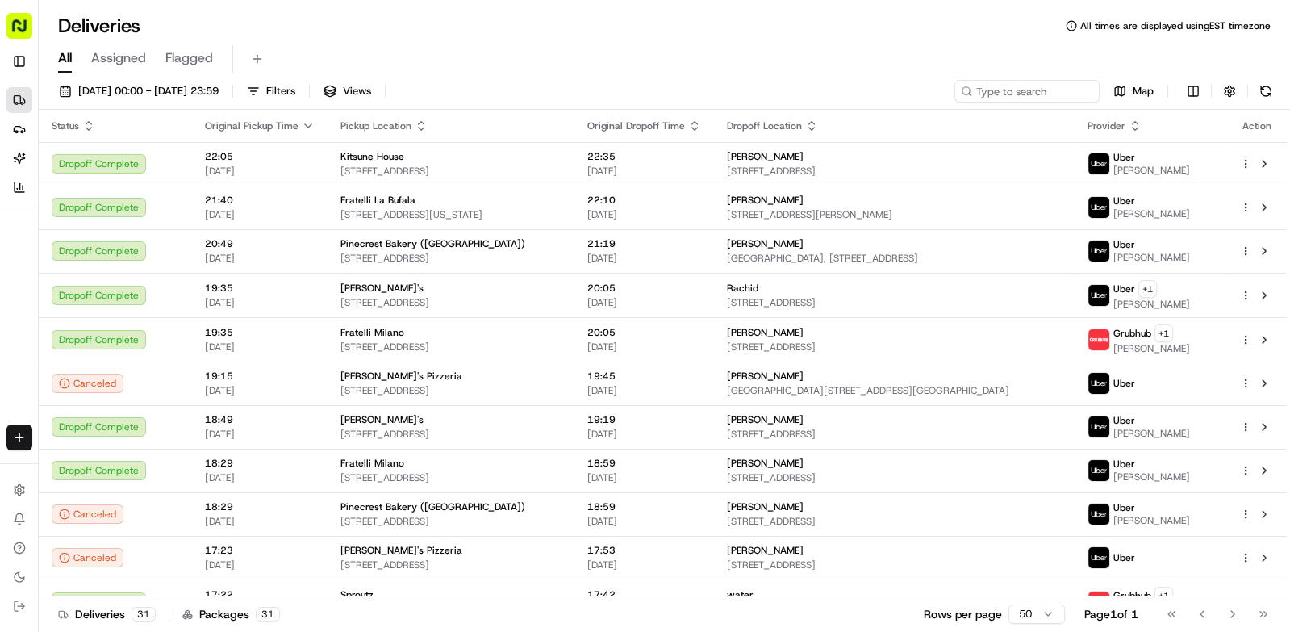
click at [1269, 84] on button at bounding box center [1266, 91] width 23 height 23
click at [1031, 211] on span "[STREET_ADDRESS][PERSON_NAME]" at bounding box center [895, 214] width 336 height 13
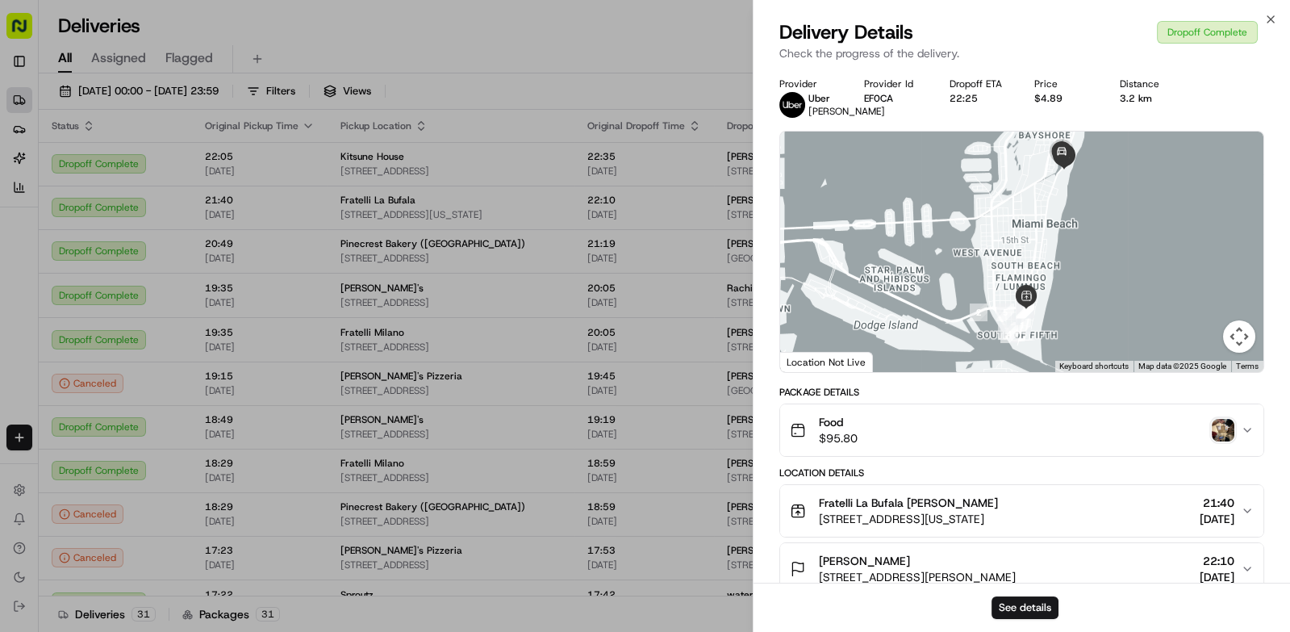
click at [1228, 441] on img "button" at bounding box center [1223, 430] width 23 height 23
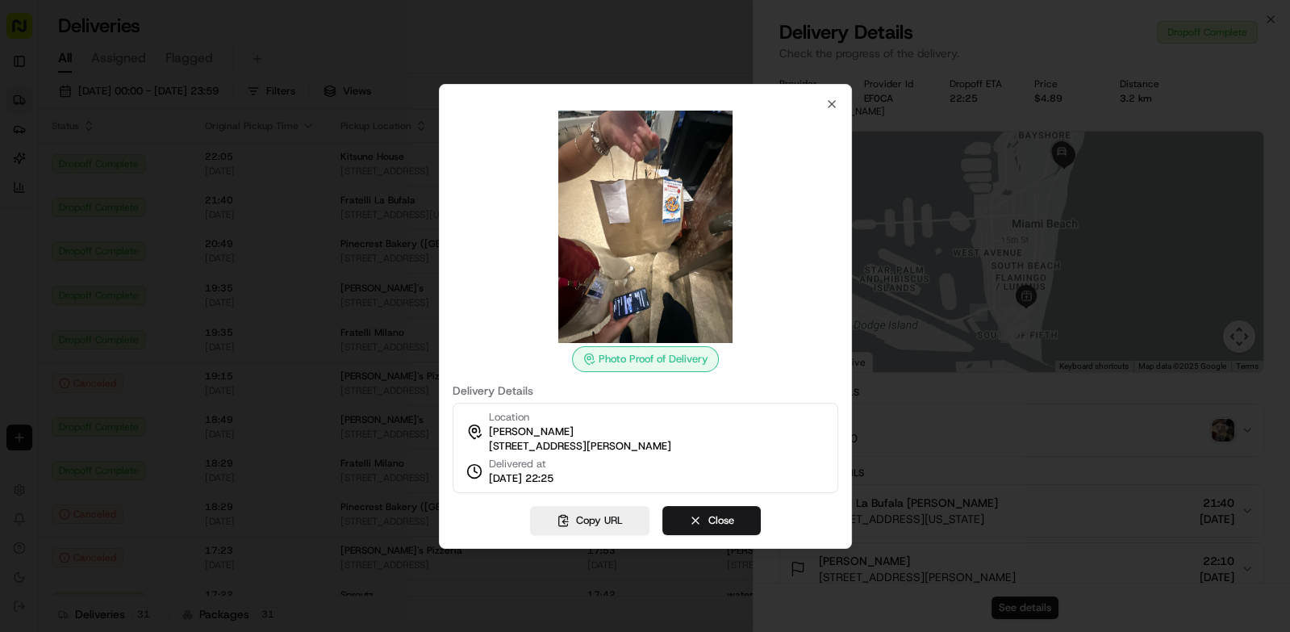
click at [354, 374] on div at bounding box center [645, 316] width 1290 height 632
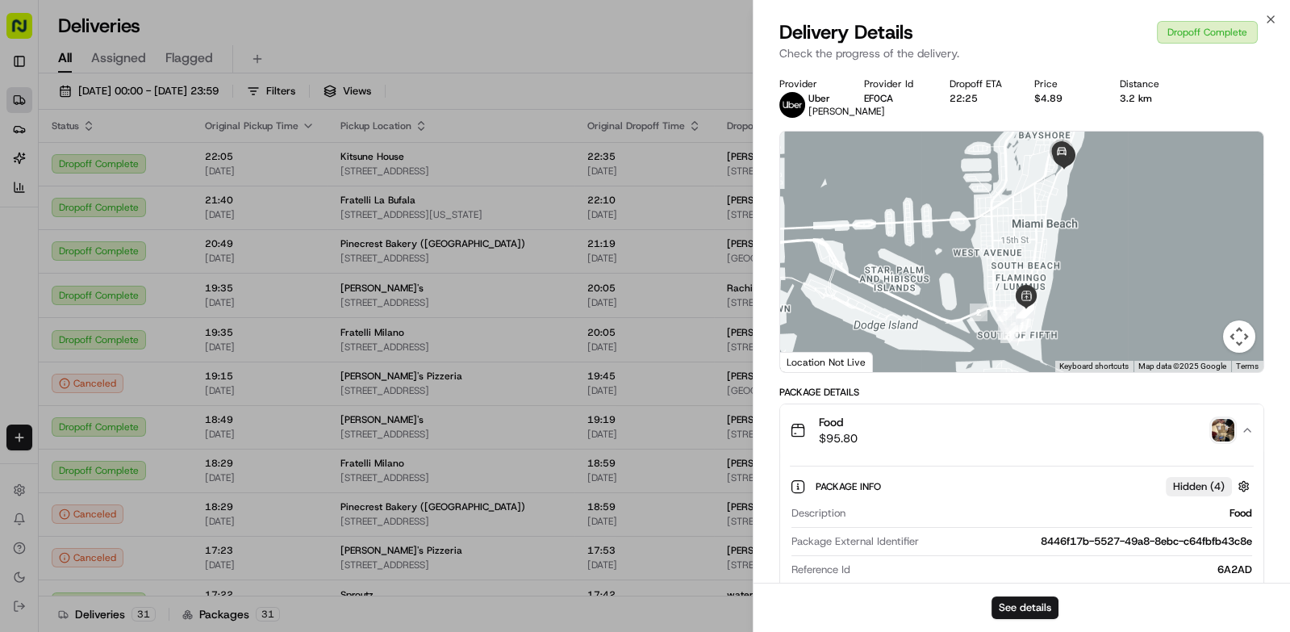
click at [517, 64] on div at bounding box center [645, 316] width 1290 height 632
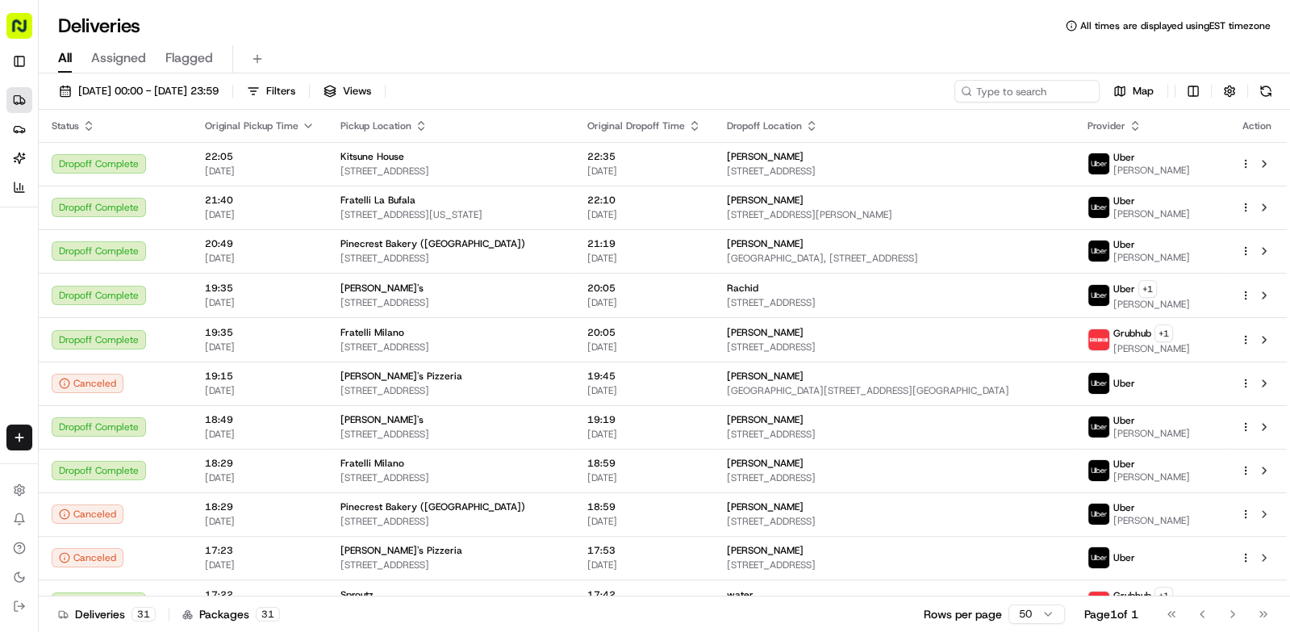
click at [1261, 87] on button at bounding box center [1266, 91] width 23 height 23
click at [1267, 91] on button at bounding box center [1266, 91] width 23 height 23
click at [1275, 93] on button at bounding box center [1266, 91] width 23 height 23
click at [1259, 91] on button at bounding box center [1266, 91] width 23 height 23
